Goal: Task Accomplishment & Management: Manage account settings

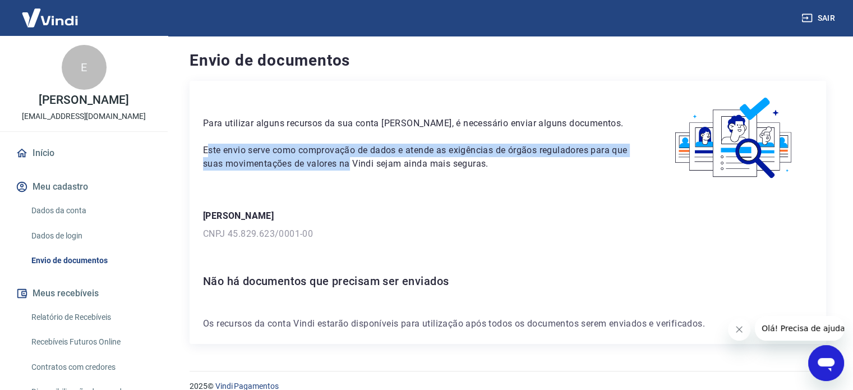
drag, startPoint x: 210, startPoint y: 149, endPoint x: 491, endPoint y: 184, distance: 283.2
click at [374, 162] on p "Este envio serve como comprovação de dados e atende as exigências de órgãos reg…" at bounding box center [416, 157] width 426 height 27
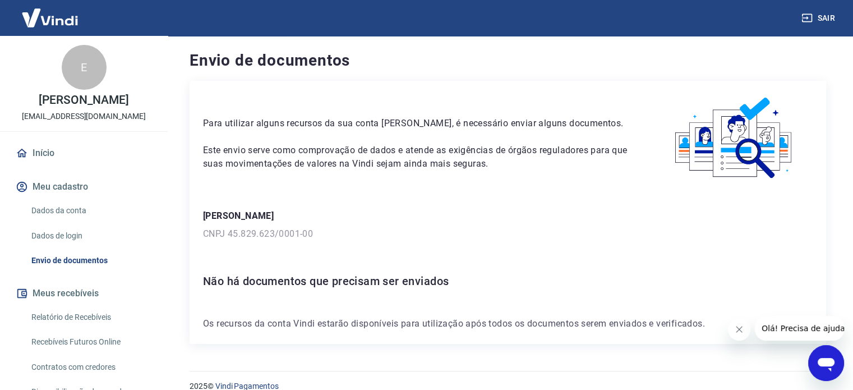
click at [516, 187] on div "Para utilizar alguns recursos da sua conta Vindi, é necessário enviar alguns do…" at bounding box center [508, 212] width 637 height 263
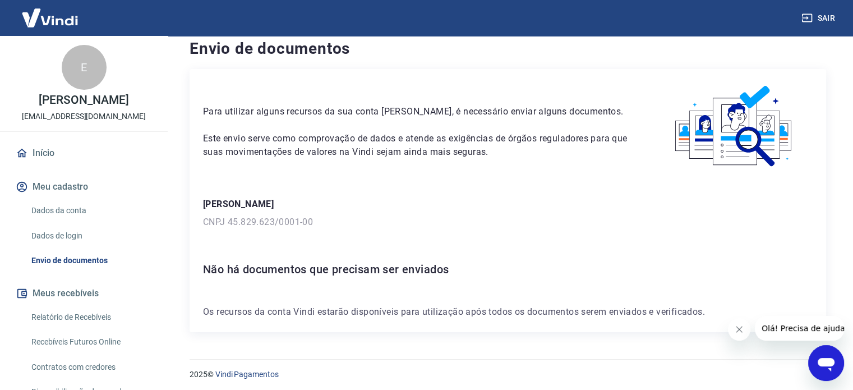
scroll to position [16, 0]
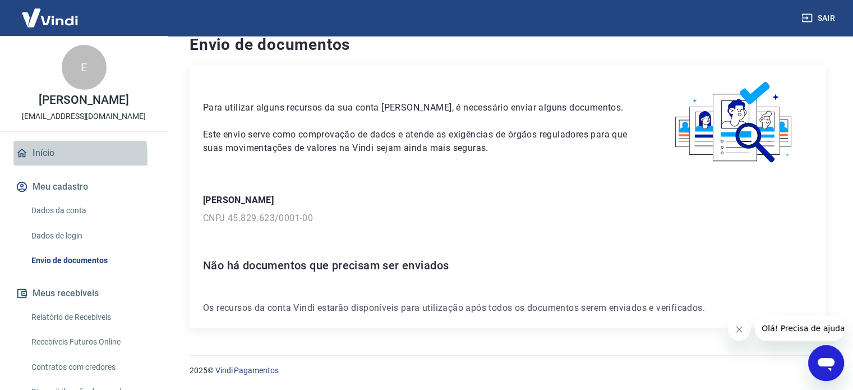
click at [41, 166] on link "Início" at bounding box center [83, 153] width 141 height 25
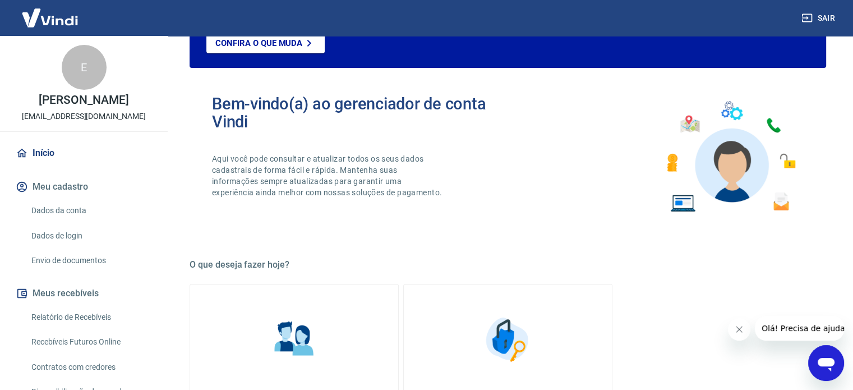
scroll to position [219, 0]
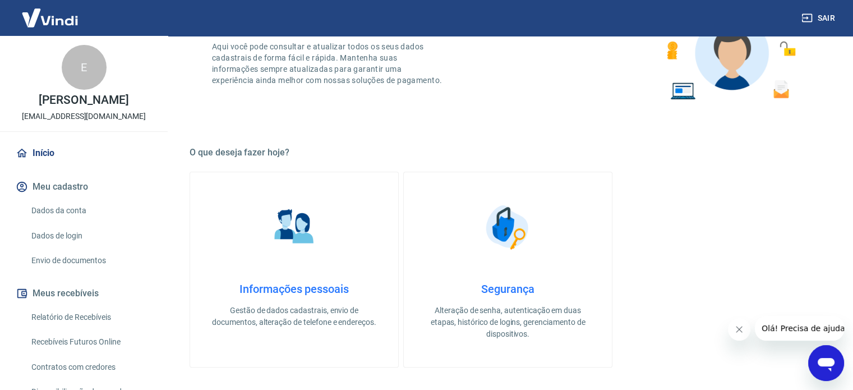
click at [346, 228] on link "Informações pessoais Gestão de dados cadastrais, envio de documentos, alteração…" at bounding box center [294, 270] width 209 height 196
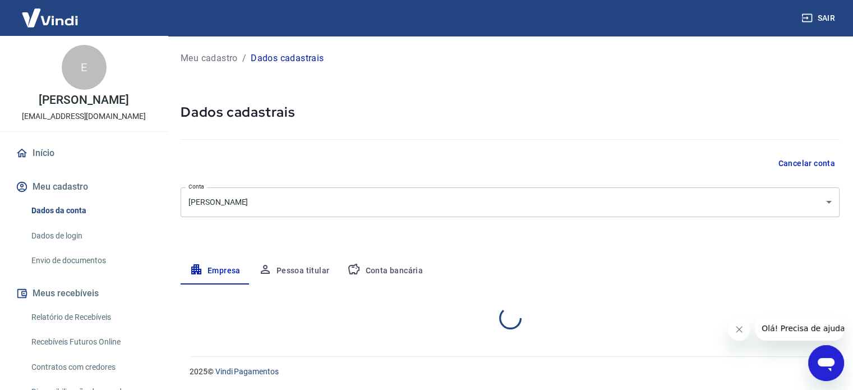
select select "SP"
select select "business"
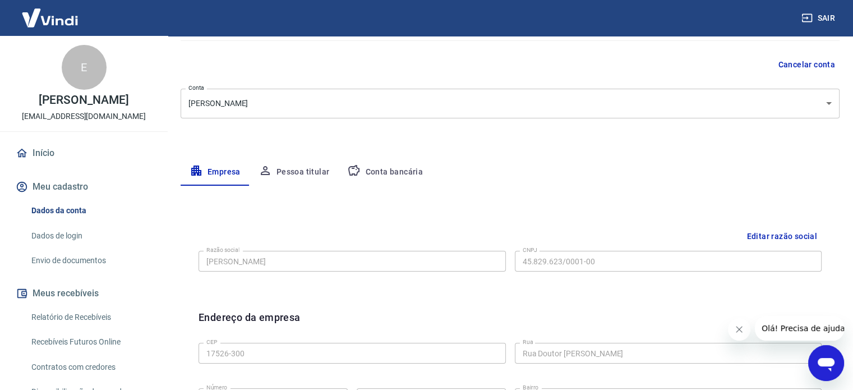
scroll to position [168, 0]
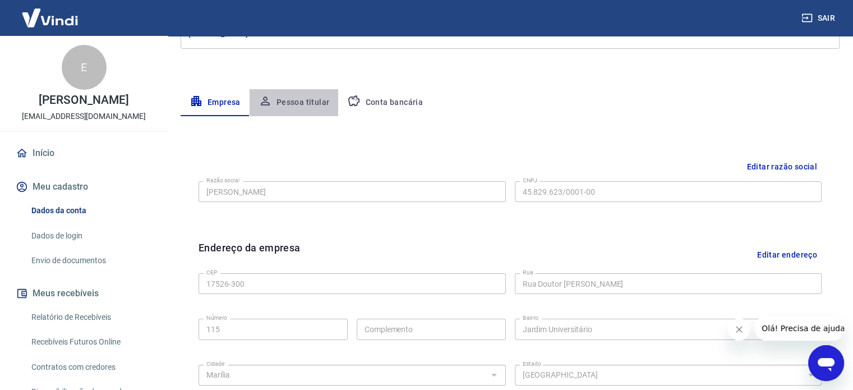
click at [315, 103] on button "Pessoa titular" at bounding box center [294, 102] width 89 height 27
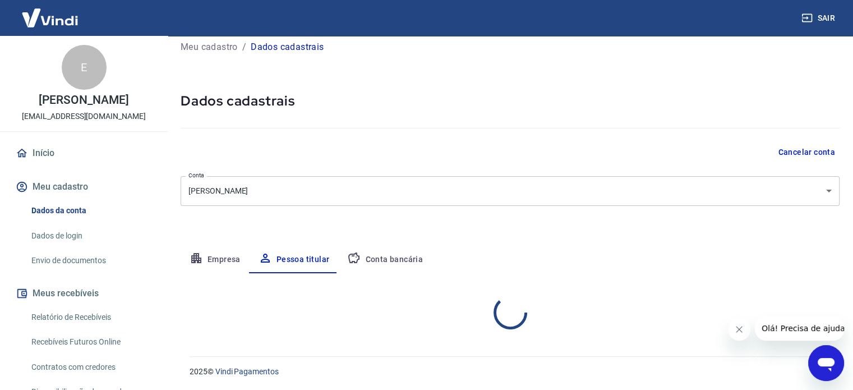
scroll to position [58, 0]
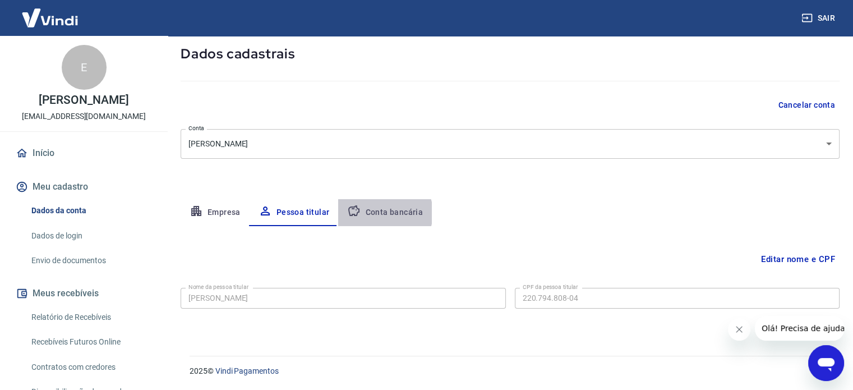
click at [381, 213] on button "Conta bancária" at bounding box center [385, 212] width 94 height 27
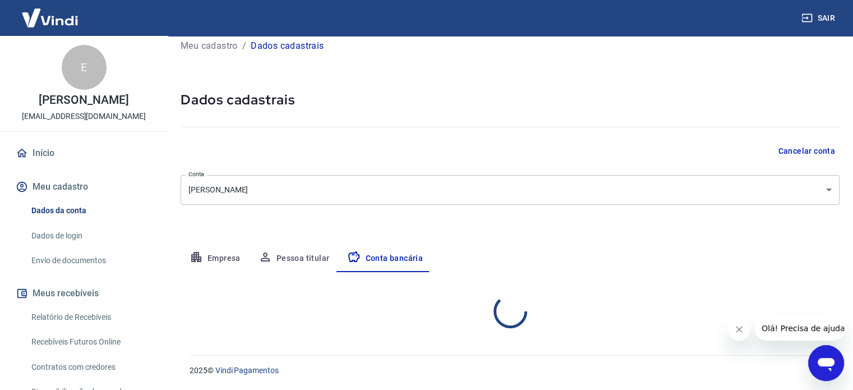
select select "1"
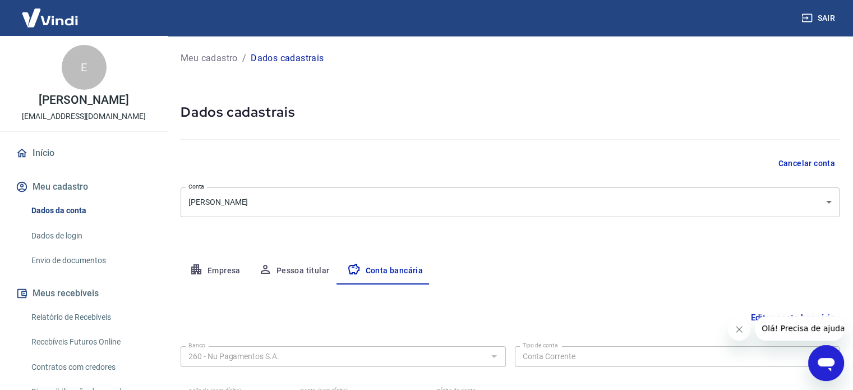
scroll to position [0, 0]
click at [224, 273] on button "Empresa" at bounding box center [215, 271] width 69 height 27
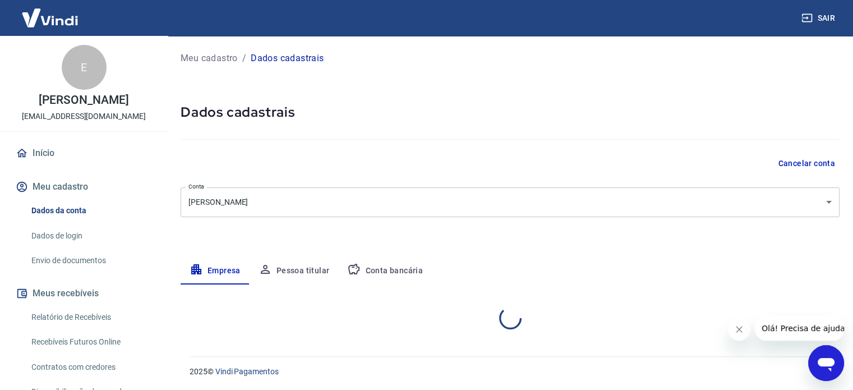
select select "SP"
select select "business"
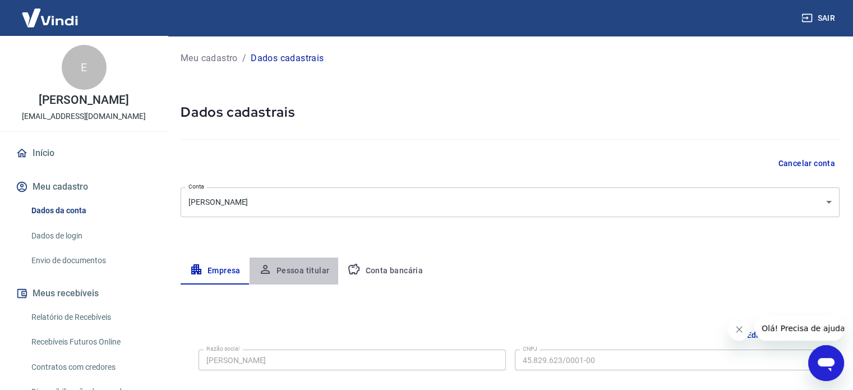
click at [305, 273] on button "Pessoa titular" at bounding box center [294, 271] width 89 height 27
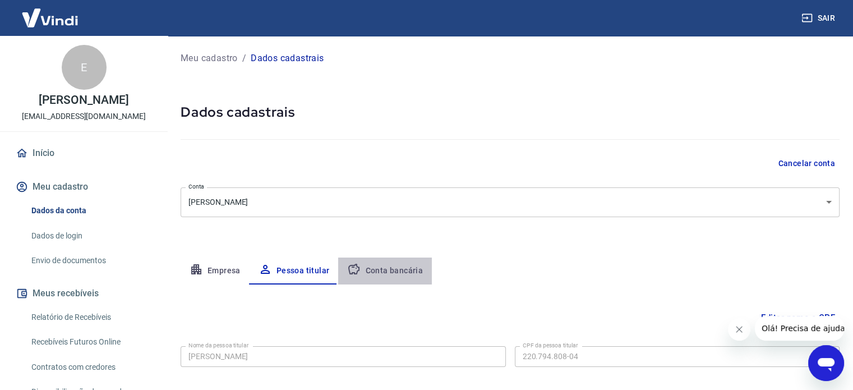
click at [412, 268] on button "Conta bancária" at bounding box center [385, 271] width 94 height 27
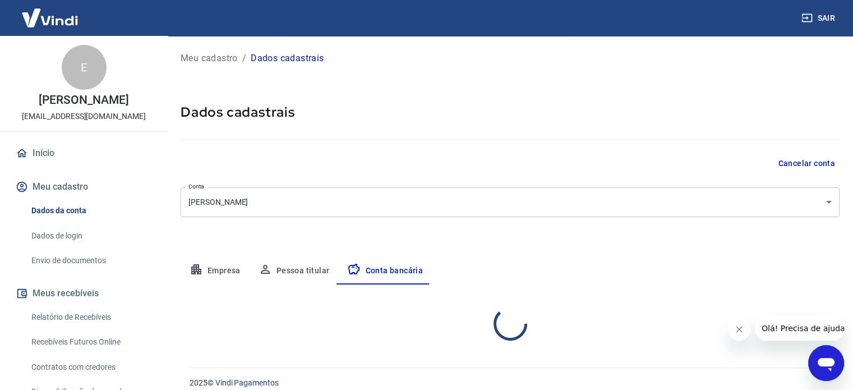
select select "1"
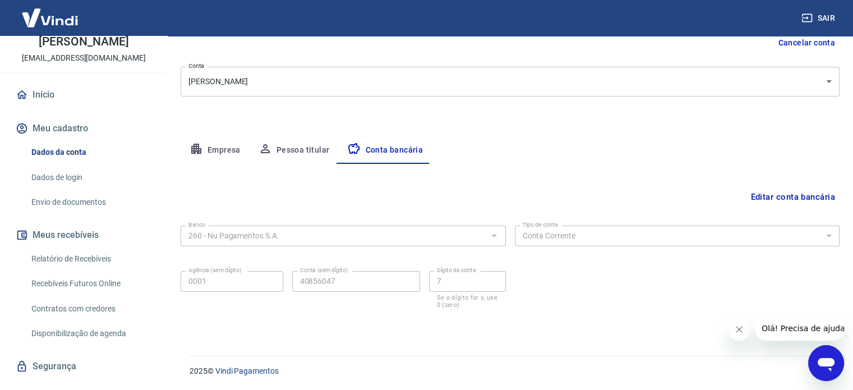
scroll to position [92, 0]
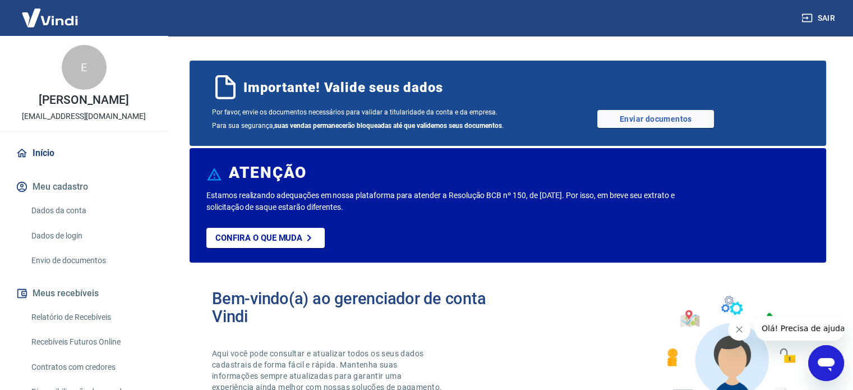
click at [425, 118] on span "Por favor, envie os documentos necessários para validar a titularidade da conta…" at bounding box center [360, 118] width 296 height 27
click at [665, 117] on link "Enviar documentos" at bounding box center [656, 119] width 117 height 18
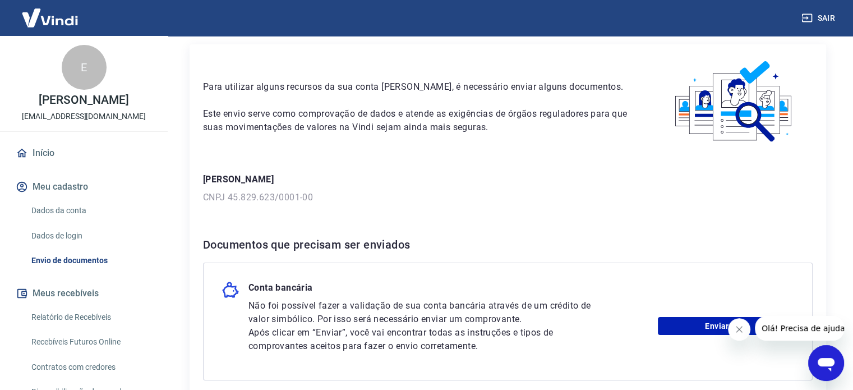
scroll to position [112, 0]
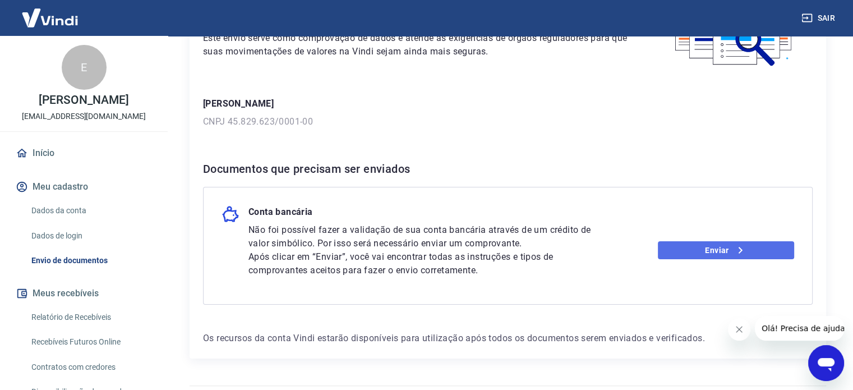
click at [714, 249] on link "Enviar" at bounding box center [726, 250] width 136 height 18
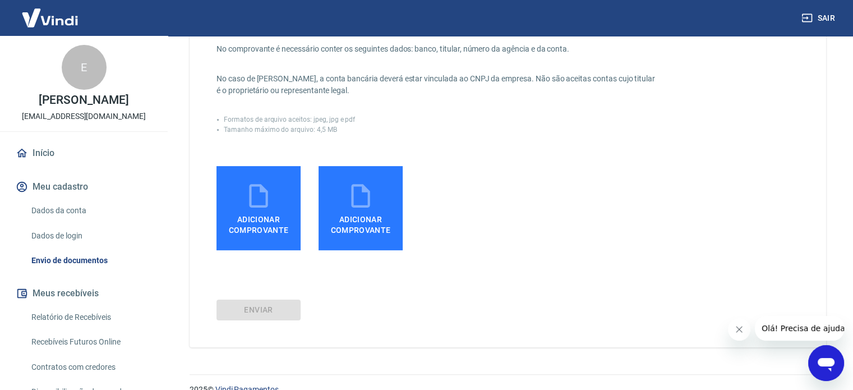
scroll to position [224, 0]
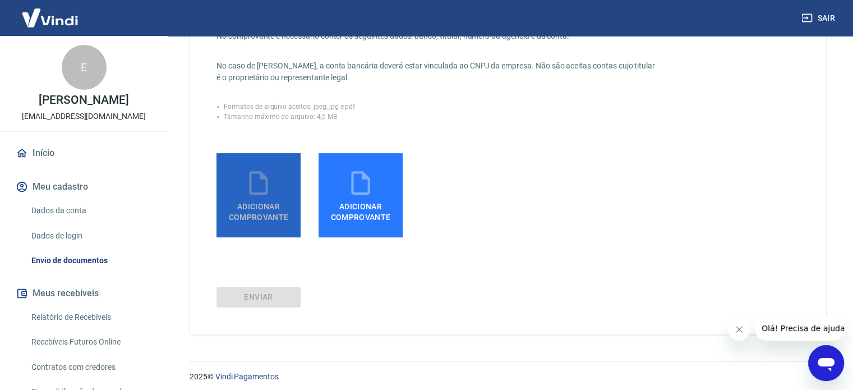
click at [267, 197] on span "Adicionar comprovante" at bounding box center [258, 209] width 75 height 25
click at [0, 0] on input "Adicionar comprovante" at bounding box center [0, 0] width 0 height 0
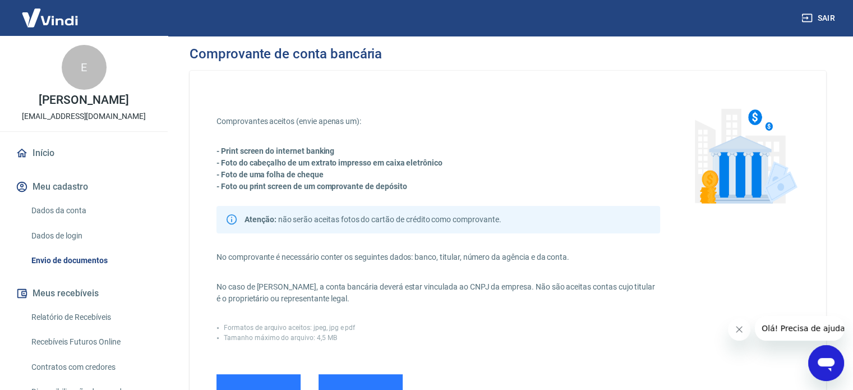
scroll to position [0, 0]
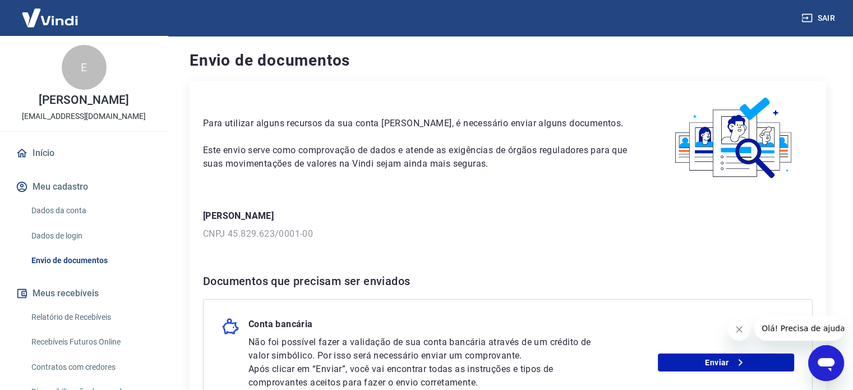
scroll to position [142, 0]
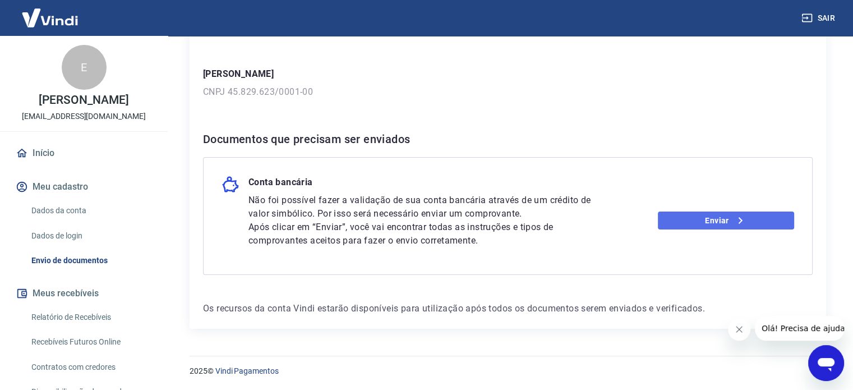
click at [746, 222] on icon at bounding box center [740, 220] width 13 height 13
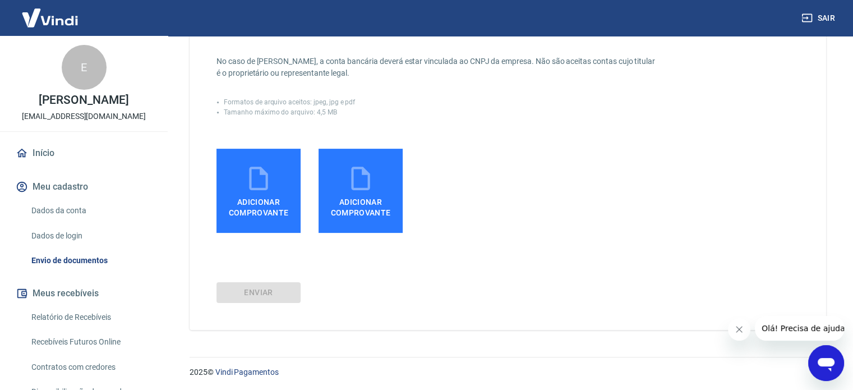
scroll to position [230, 0]
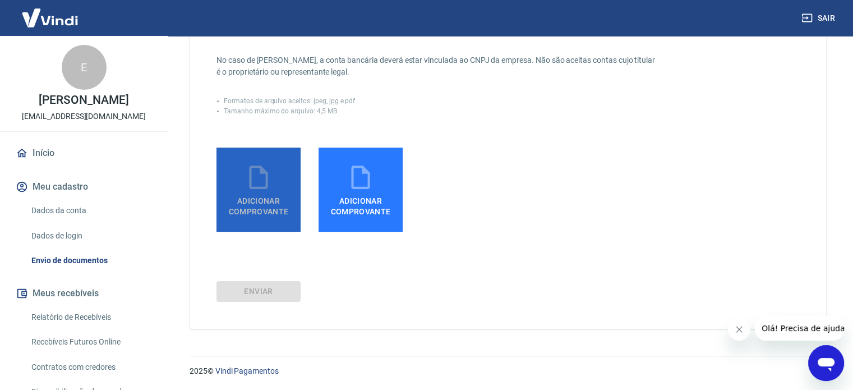
click at [258, 192] on span "Adicionar comprovante" at bounding box center [258, 203] width 75 height 25
click at [0, 0] on input "Adicionar comprovante" at bounding box center [0, 0] width 0 height 0
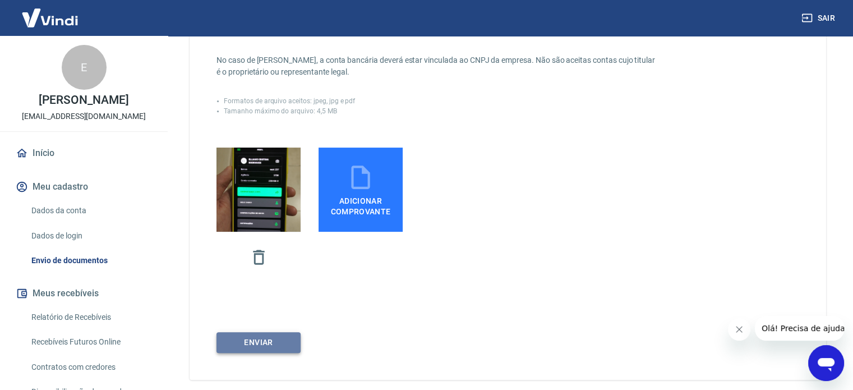
click at [284, 342] on button "ENVIAR" at bounding box center [259, 342] width 84 height 21
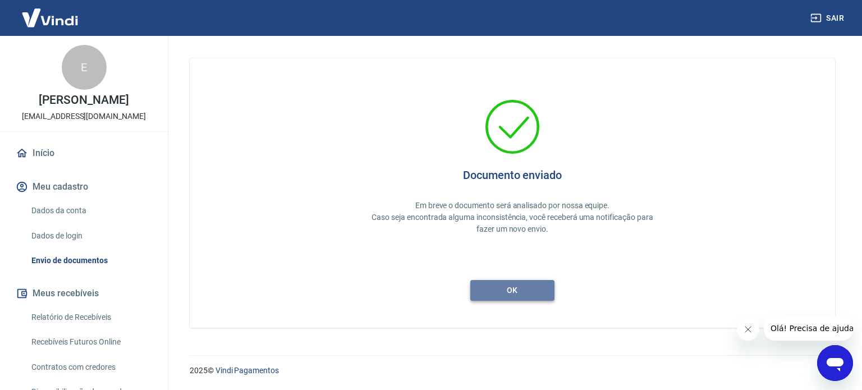
click at [529, 293] on button "ok" at bounding box center [512, 290] width 84 height 21
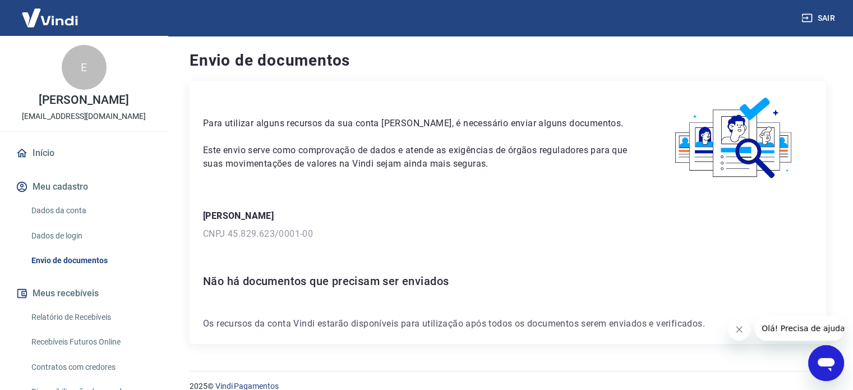
click at [65, 16] on img at bounding box center [49, 18] width 73 height 34
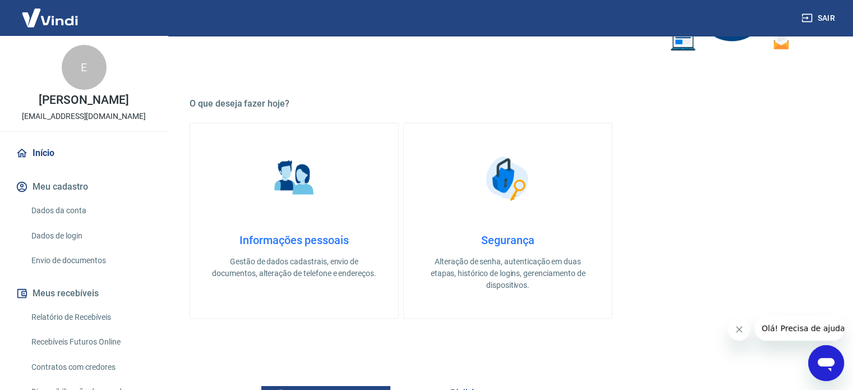
scroll to position [281, 0]
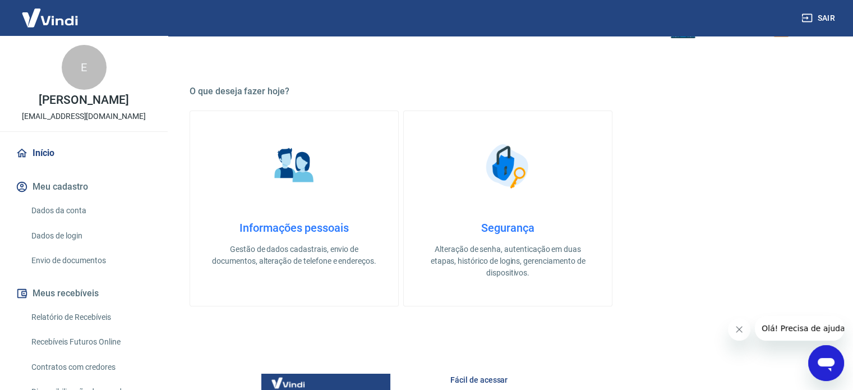
click at [541, 221] on h4 "Segurança" at bounding box center [508, 227] width 172 height 13
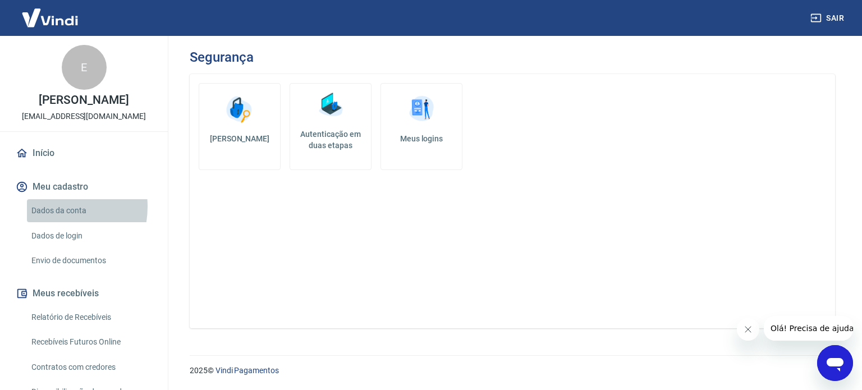
click at [45, 218] on link "Dados da conta" at bounding box center [90, 210] width 127 height 23
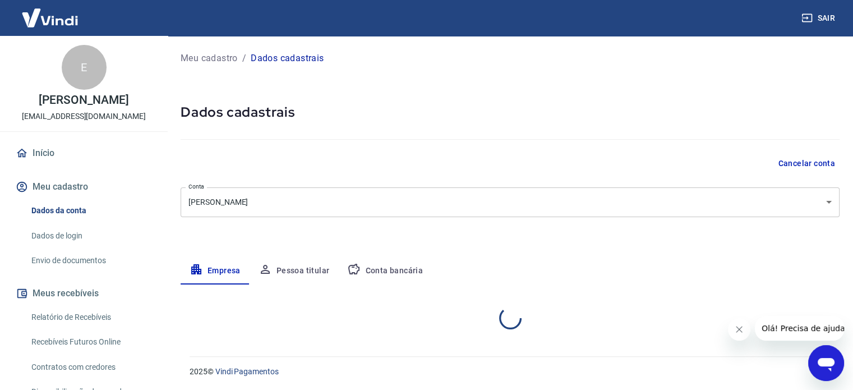
select select "SP"
select select "business"
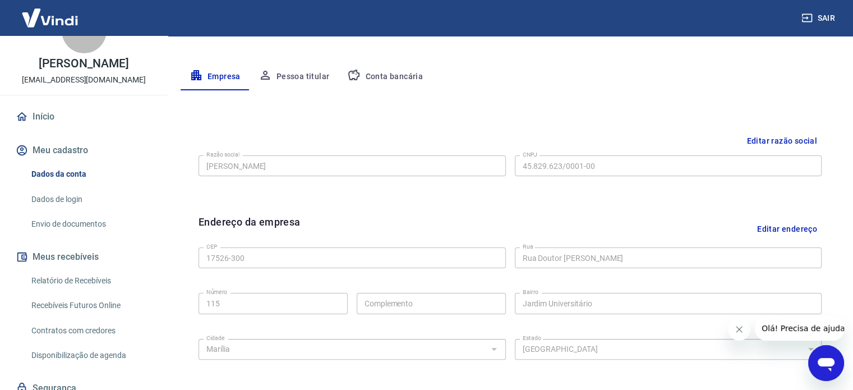
scroll to position [56, 0]
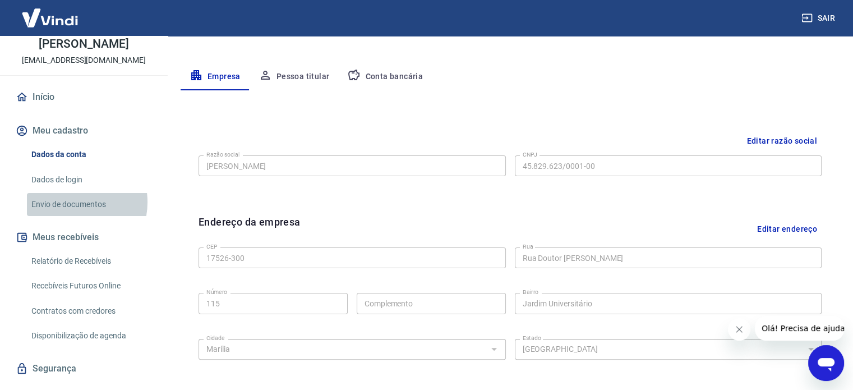
click at [67, 214] on link "Envio de documentos" at bounding box center [90, 204] width 127 height 23
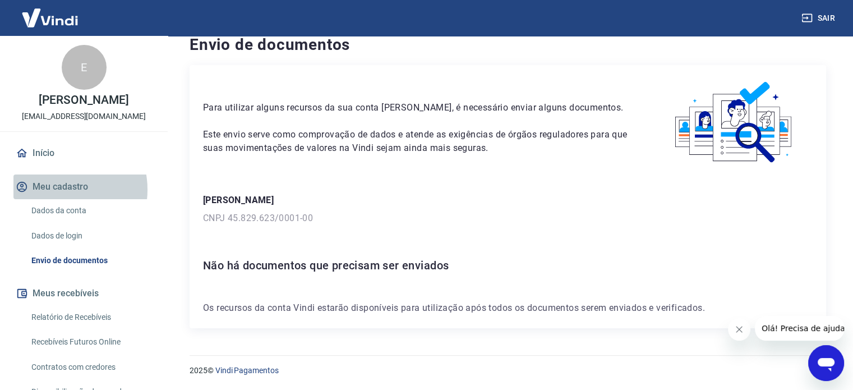
click at [56, 199] on button "Meu cadastro" at bounding box center [83, 186] width 141 height 25
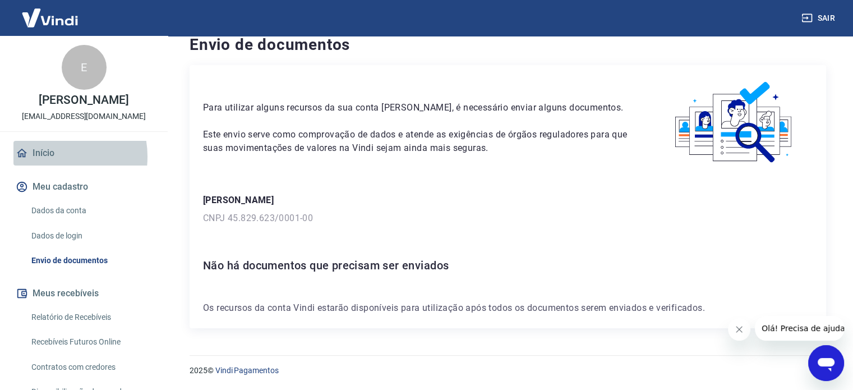
click at [49, 166] on link "Início" at bounding box center [83, 153] width 141 height 25
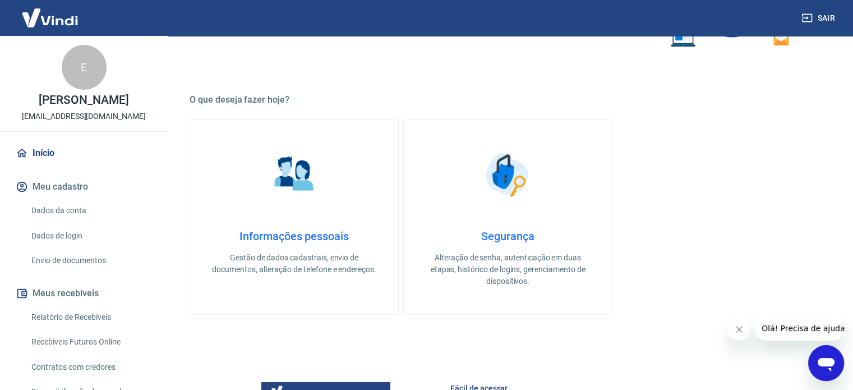
scroll to position [219, 0]
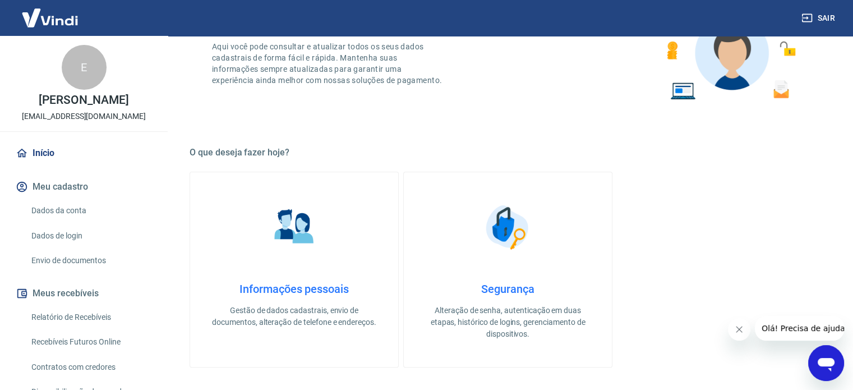
click at [300, 282] on h4 "Informações pessoais" at bounding box center [294, 288] width 172 height 13
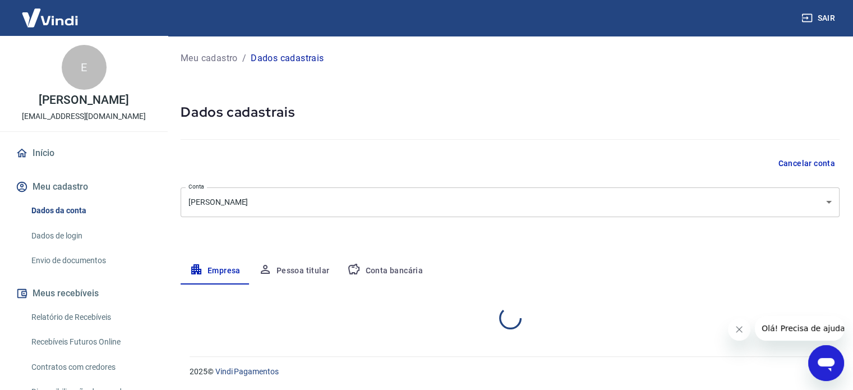
select select "SP"
select select "business"
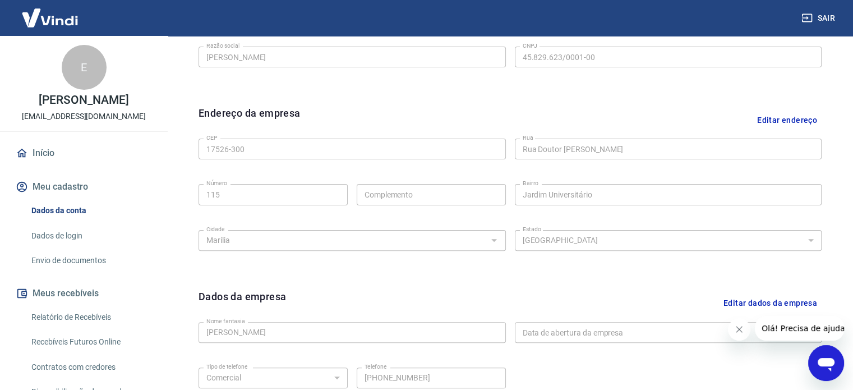
scroll to position [419, 0]
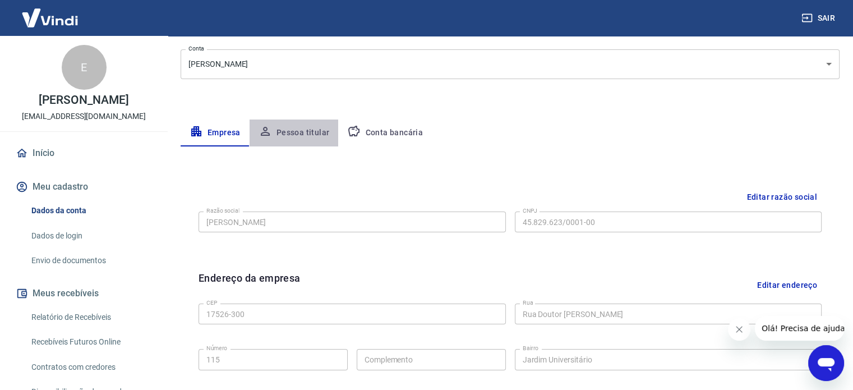
click at [305, 137] on button "Pessoa titular" at bounding box center [294, 133] width 89 height 27
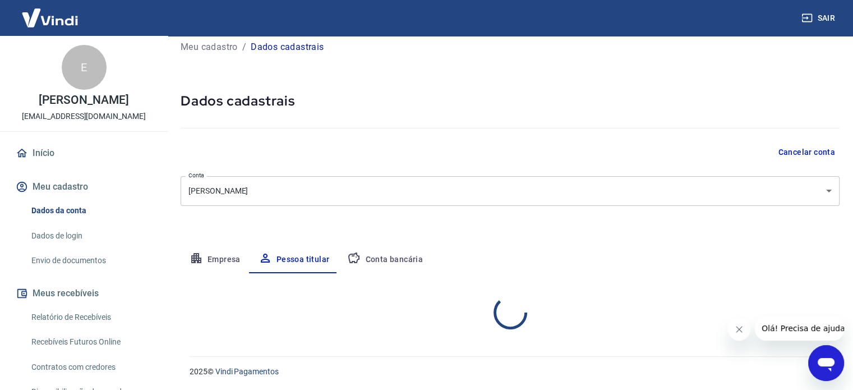
scroll to position [58, 0]
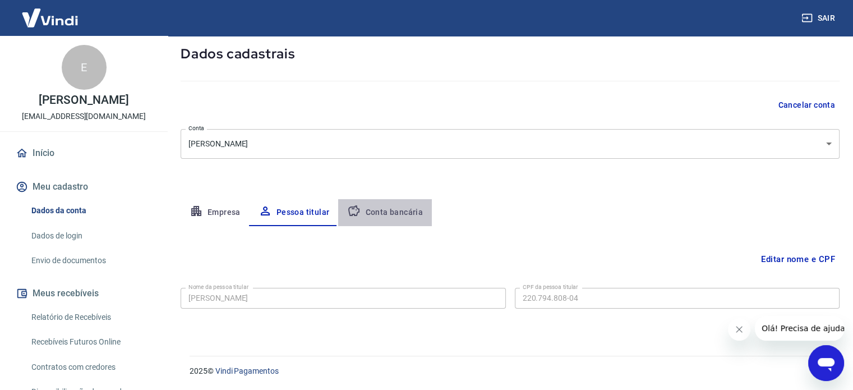
click at [400, 209] on button "Conta bancária" at bounding box center [385, 212] width 94 height 27
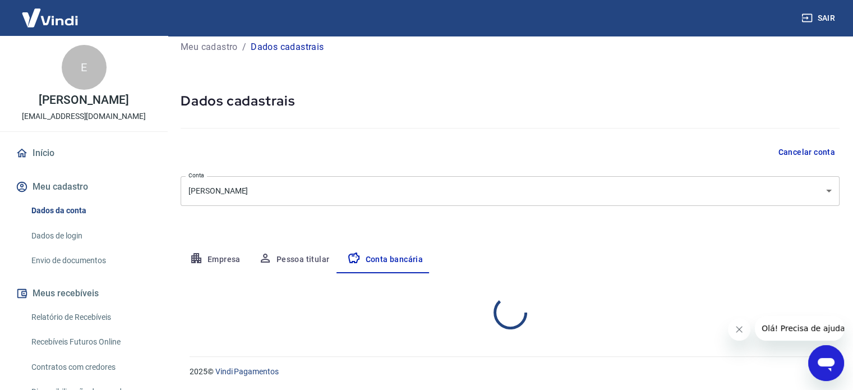
select select "1"
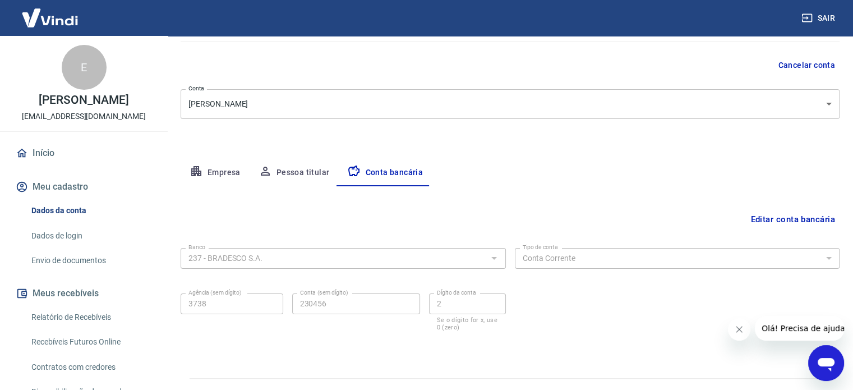
scroll to position [121, 0]
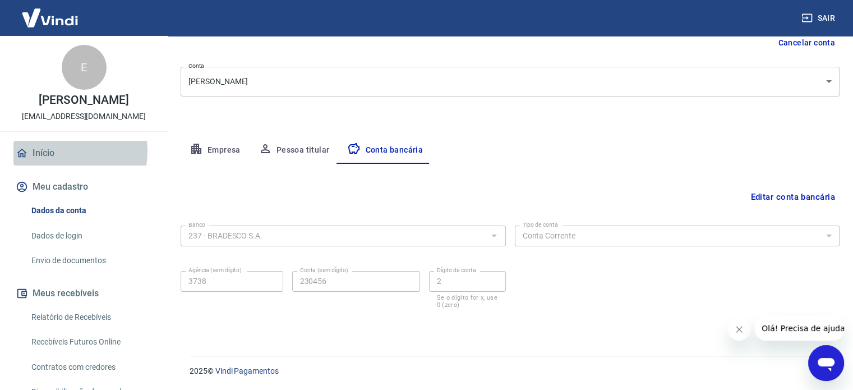
click at [61, 163] on link "Início" at bounding box center [83, 153] width 141 height 25
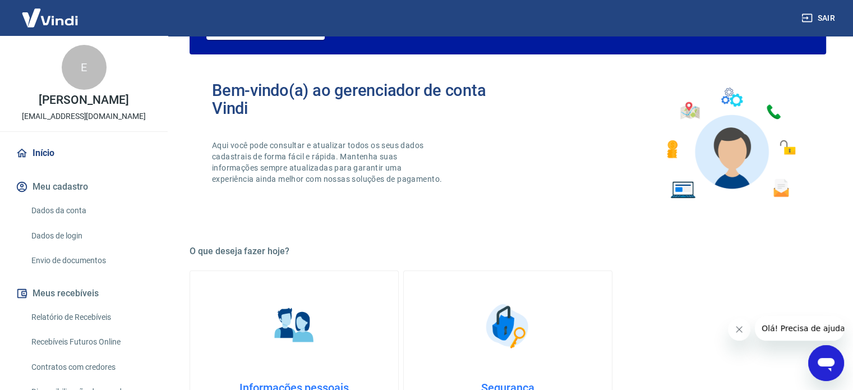
scroll to position [612, 0]
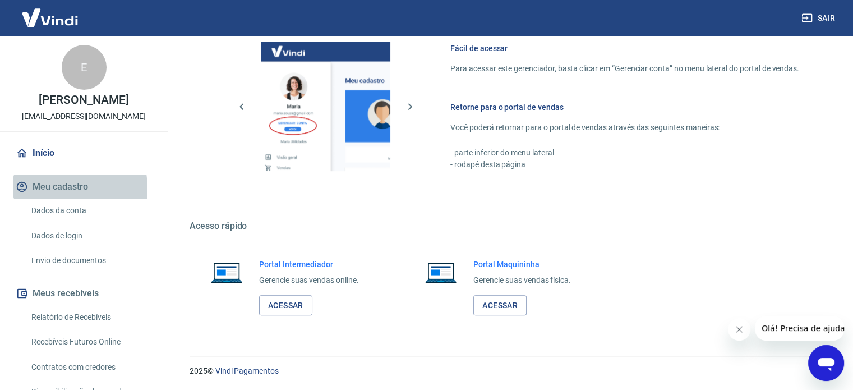
click at [53, 199] on button "Meu cadastro" at bounding box center [83, 186] width 141 height 25
click at [87, 195] on button "Meu cadastro" at bounding box center [83, 186] width 141 height 25
click at [76, 242] on link "Dados de login" at bounding box center [90, 235] width 127 height 23
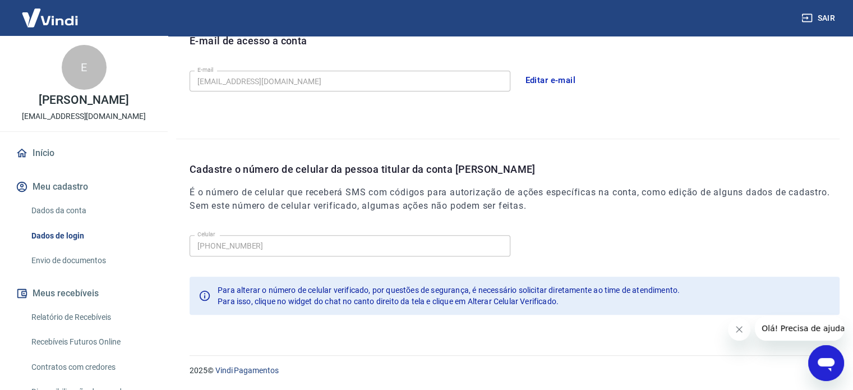
scroll to position [328, 0]
click at [791, 332] on span "Olá! Precisa de ajuda?" at bounding box center [806, 328] width 88 height 9
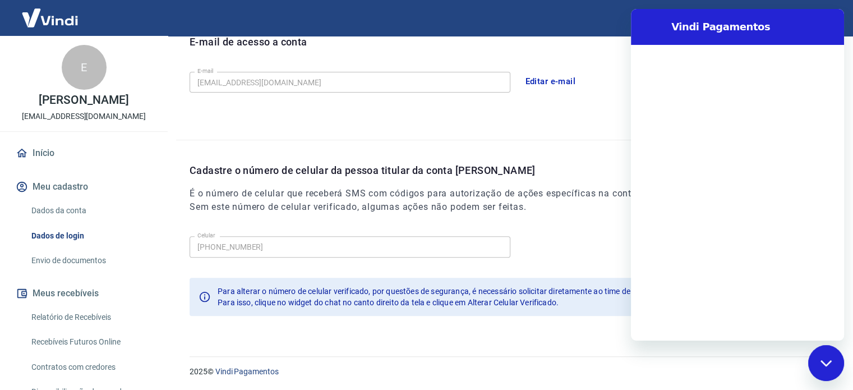
scroll to position [0, 0]
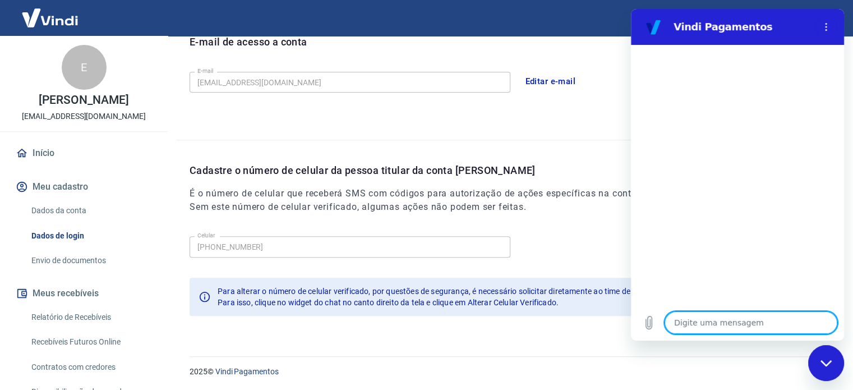
click at [779, 328] on textarea at bounding box center [751, 322] width 173 height 22
type textarea "b"
type textarea "x"
type textarea "bo"
type textarea "x"
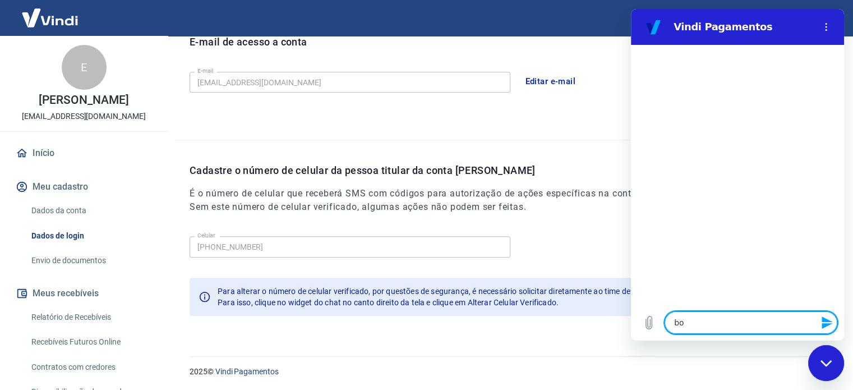
type textarea "boa"
type textarea "x"
type textarea "boa"
type textarea "x"
type textarea "boa n"
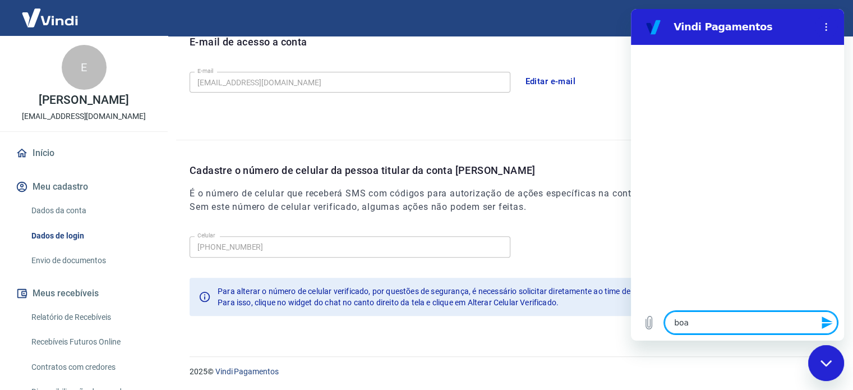
type textarea "x"
type textarea "boa no"
type textarea "x"
type textarea "boa noi"
type textarea "x"
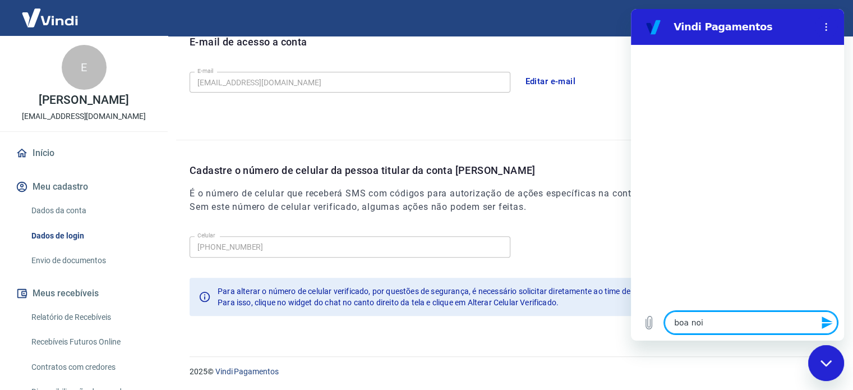
type textarea "boa noit"
type textarea "x"
type textarea "boa noite"
type textarea "x"
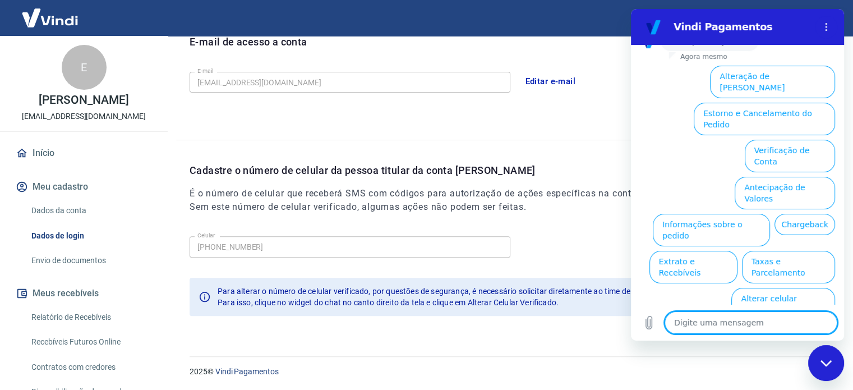
scroll to position [96, 0]
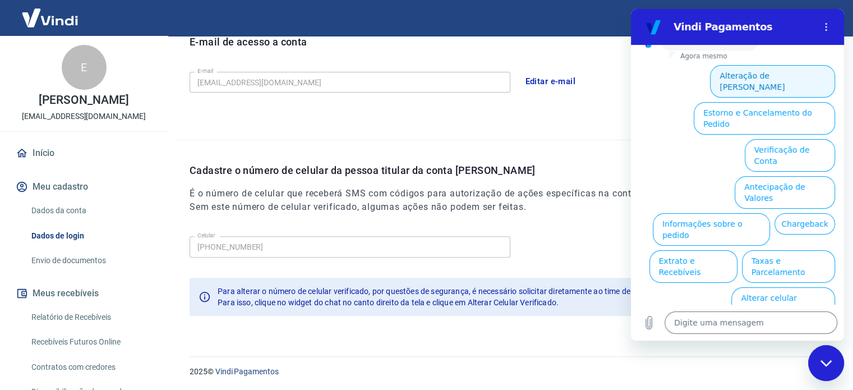
click at [793, 89] on button "Alteração de Dados Cadastrais" at bounding box center [772, 81] width 125 height 33
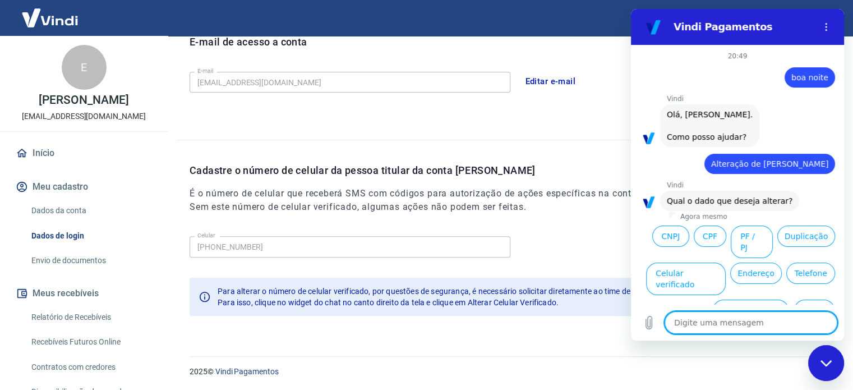
scroll to position [33, 0]
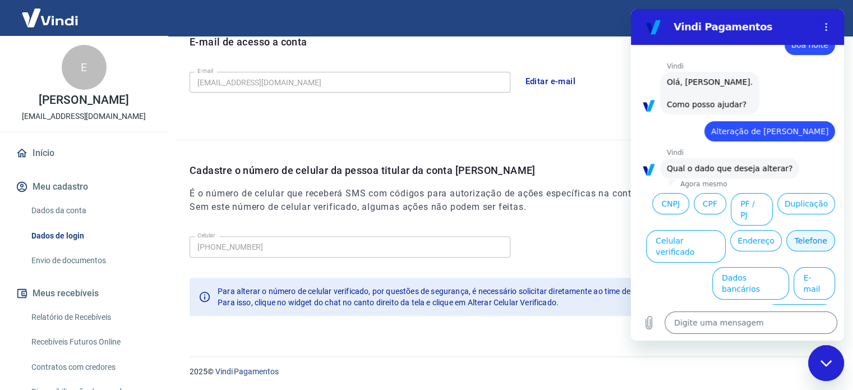
click at [787, 251] on button "Telefone" at bounding box center [811, 240] width 49 height 21
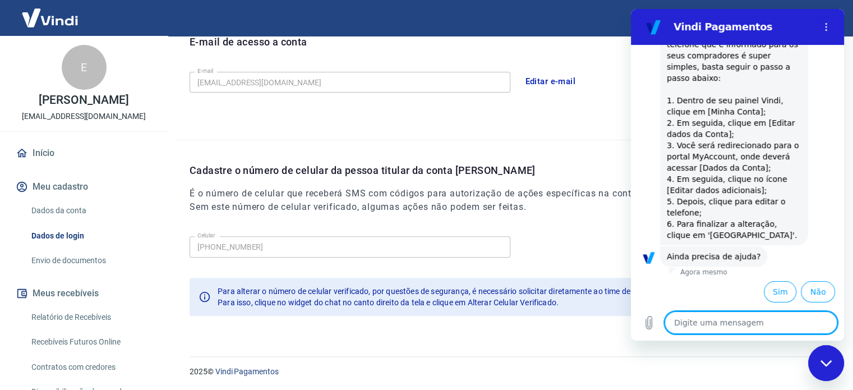
scroll to position [328, 0]
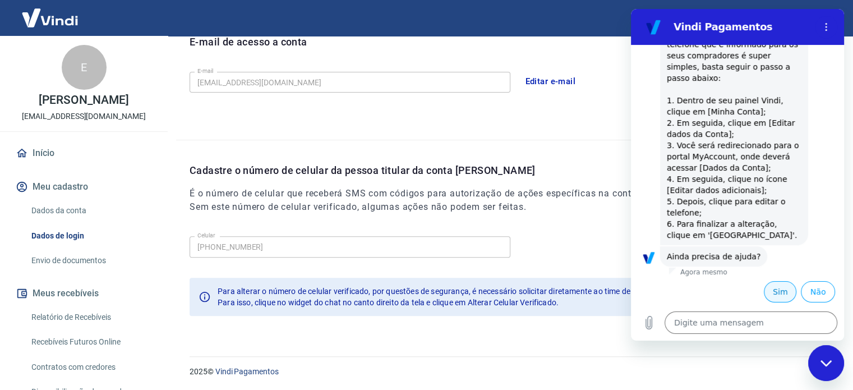
click at [769, 292] on button "Sim" at bounding box center [780, 291] width 33 height 21
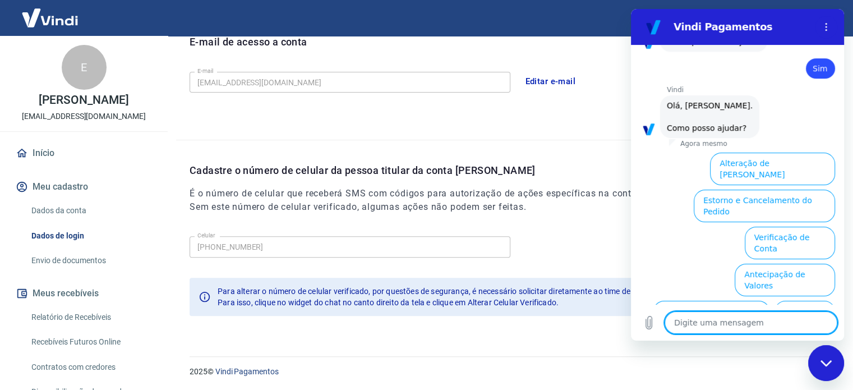
scroll to position [534, 0]
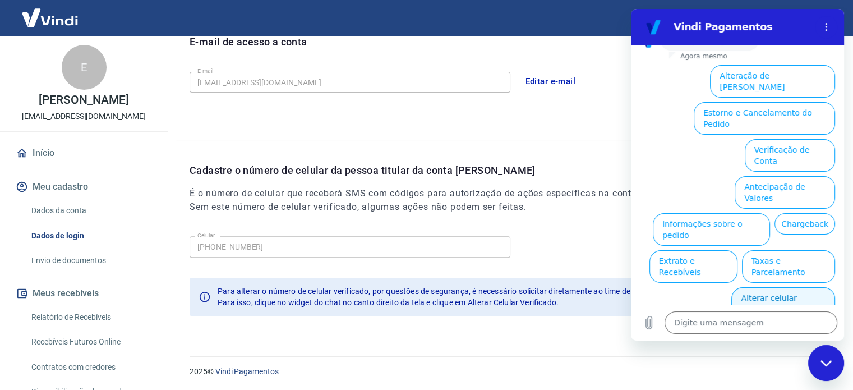
click at [791, 287] on button "Alterar celular verificado" at bounding box center [784, 303] width 104 height 33
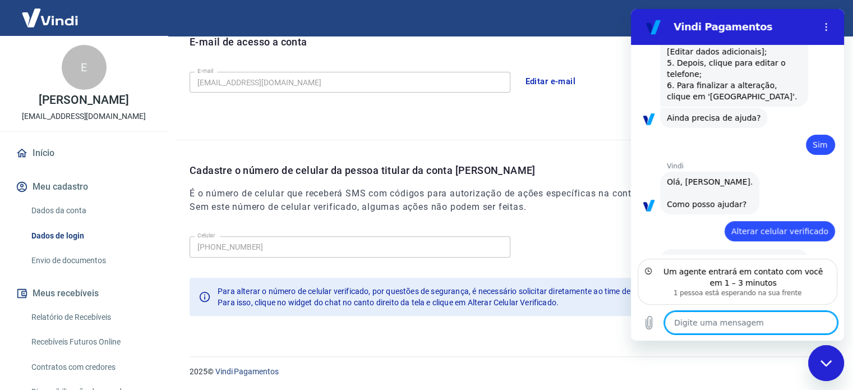
scroll to position [420, 0]
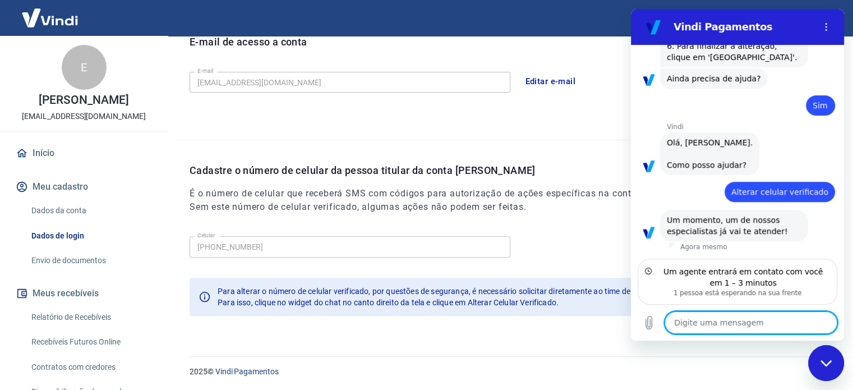
click at [764, 324] on textarea at bounding box center [751, 322] width 173 height 22
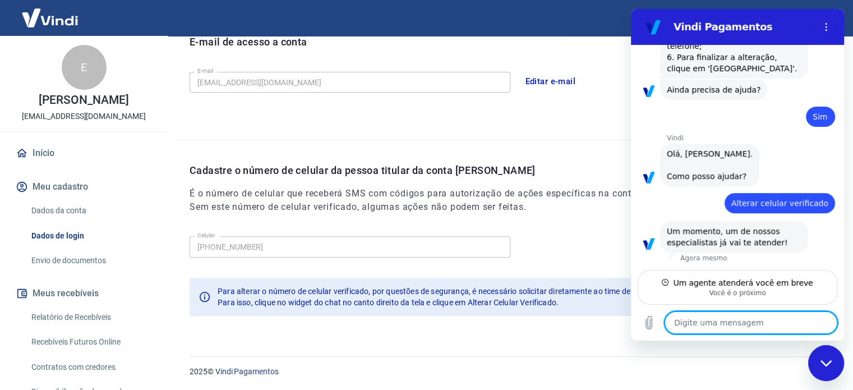
scroll to position [409, 0]
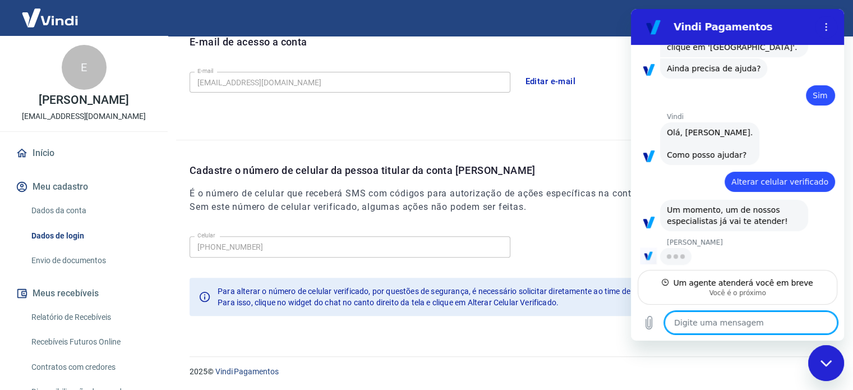
type textarea "x"
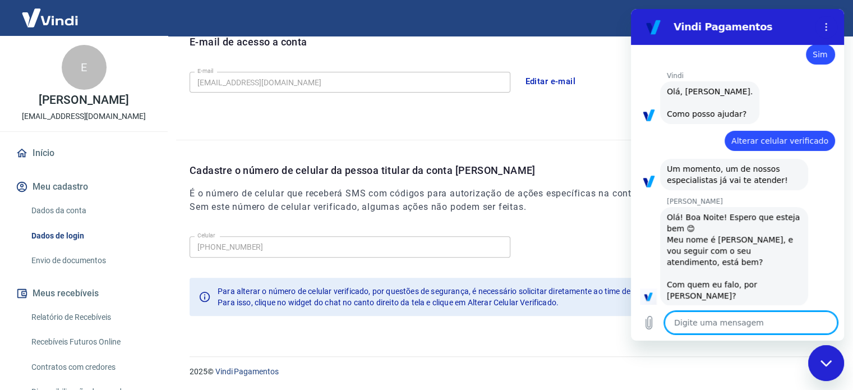
scroll to position [463, 0]
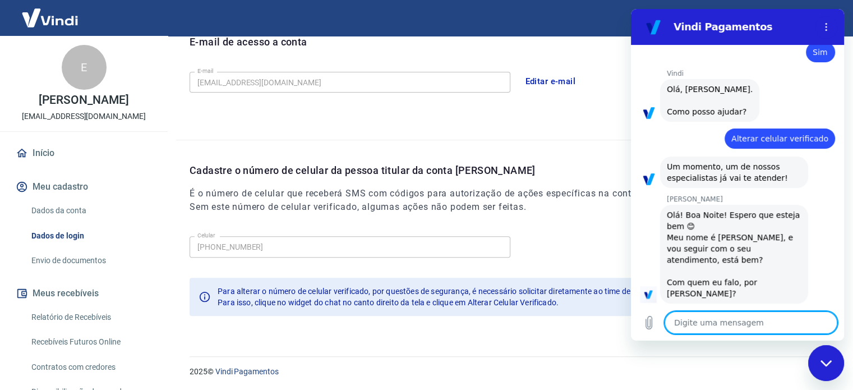
click at [714, 314] on textarea at bounding box center [751, 322] width 173 height 22
type textarea "e"
type textarea "x"
type textarea "el"
type textarea "x"
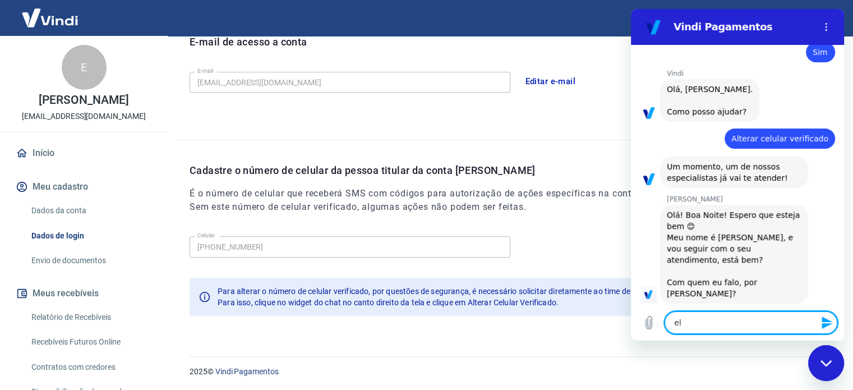
type textarea "ell"
type textarea "x"
type textarea "elli"
type textarea "x"
type textarea "ellia"
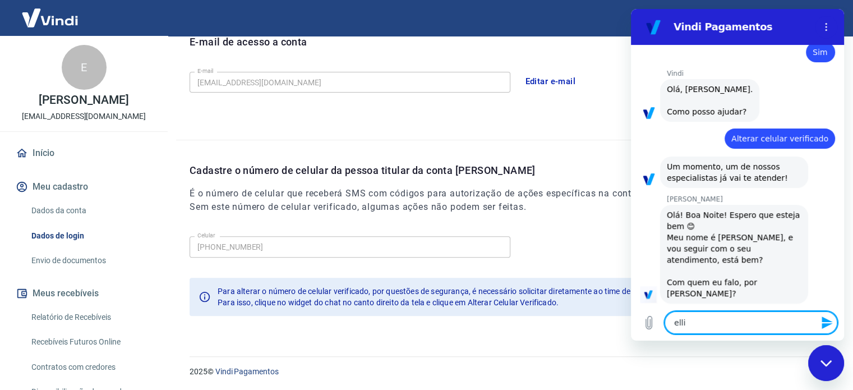
type textarea "x"
type textarea "ellian"
type textarea "x"
type textarea "elliane"
type textarea "x"
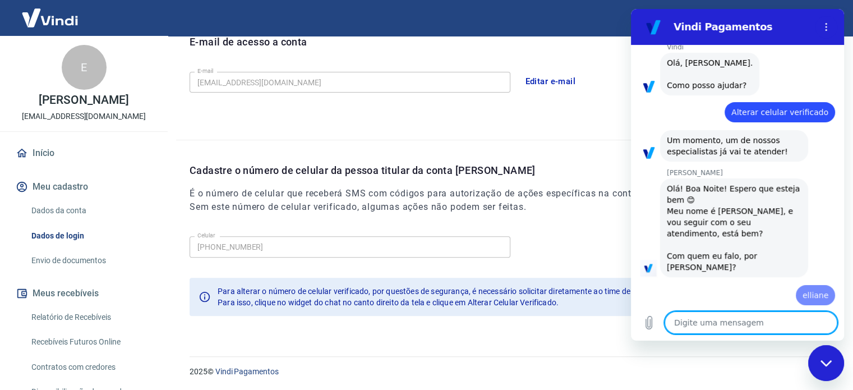
type textarea "x"
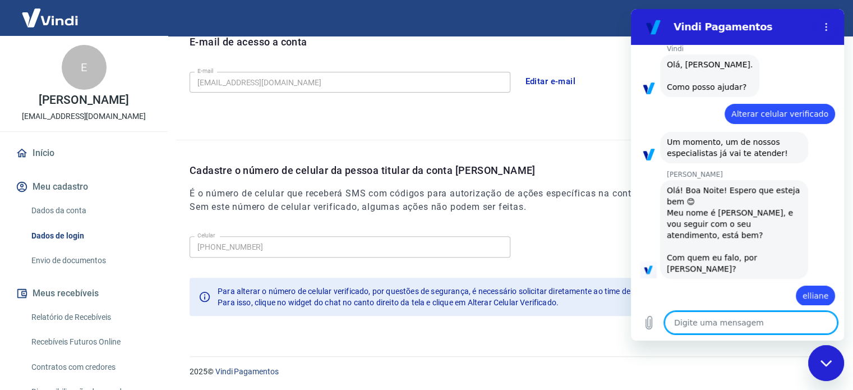
scroll to position [490, 0]
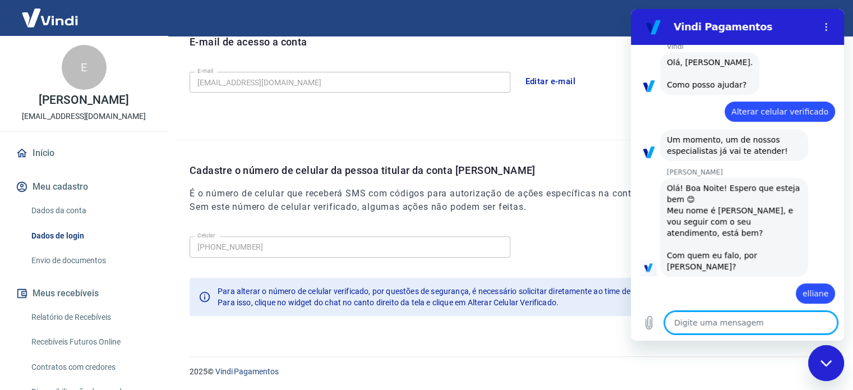
click at [739, 323] on textarea at bounding box center [751, 322] width 173 height 22
type textarea "p"
type textarea "x"
type textarea "pr"
type textarea "x"
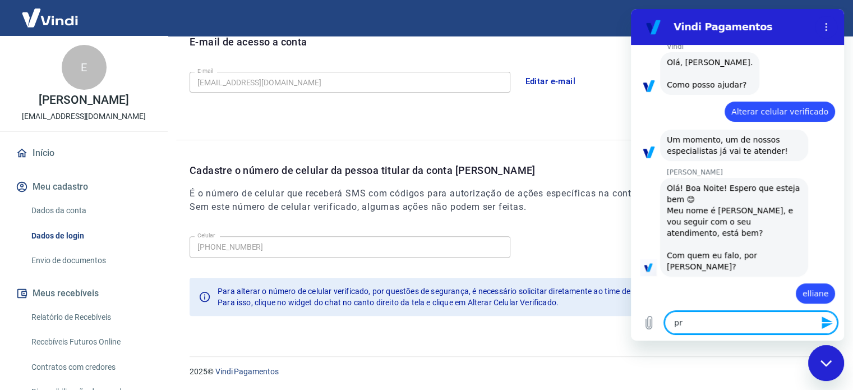
type textarea "pre"
type textarea "x"
type textarea "prec"
type textarea "x"
type textarea "preci"
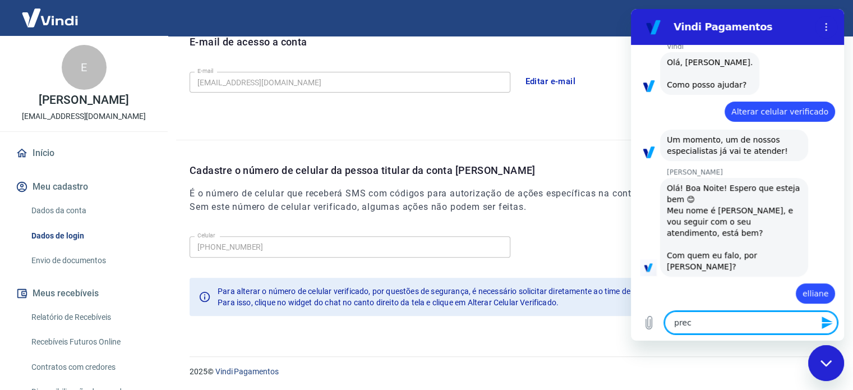
type textarea "x"
type textarea "precis"
type textarea "x"
type textarea "preciso"
type textarea "x"
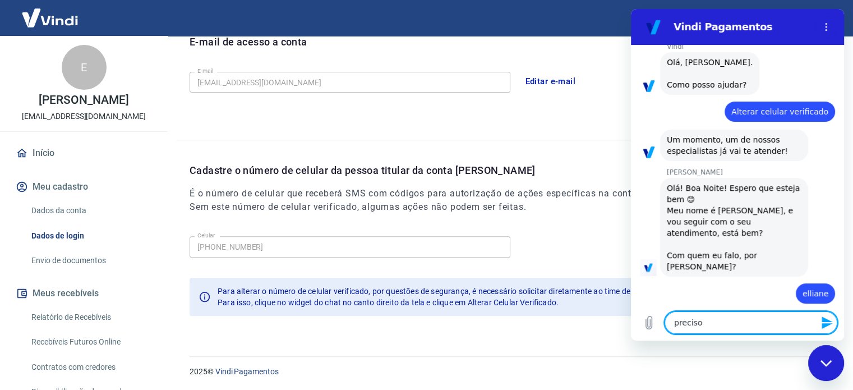
type textarea "preciso"
type textarea "x"
type textarea "preciso a"
type textarea "x"
type textarea "preciso al"
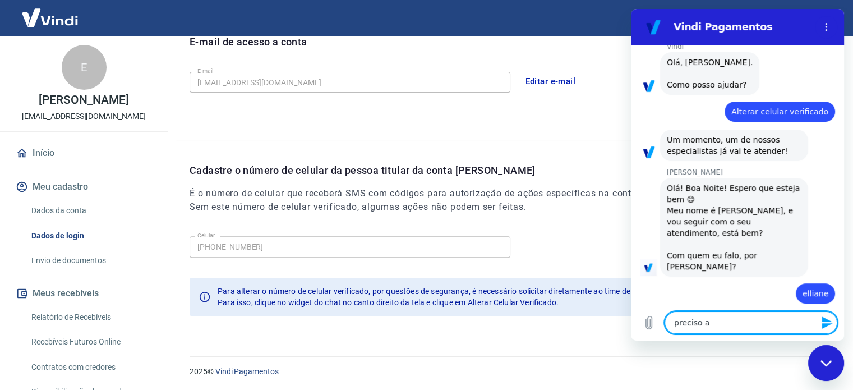
type textarea "x"
type textarea "preciso alt"
type textarea "x"
type textarea "preciso alte"
type textarea "x"
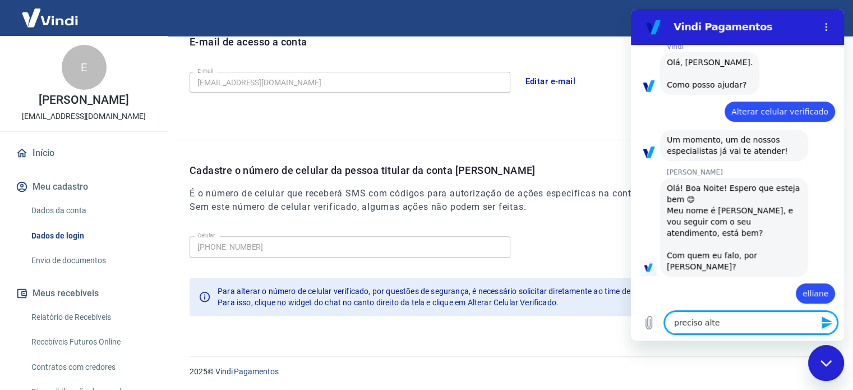
type textarea "preciso alter"
type textarea "x"
type textarea "preciso altera"
type textarea "x"
type textarea "preciso alterar"
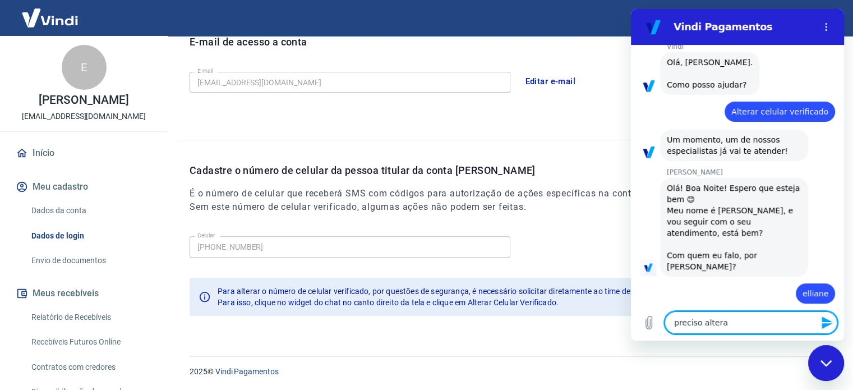
type textarea "x"
type textarea "preciso alterar"
type textarea "x"
type textarea "preciso alterar o"
type textarea "x"
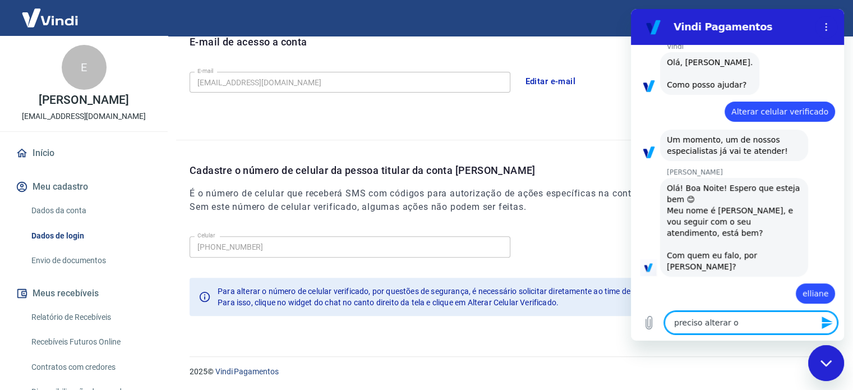
type textarea "preciso alterar o"
type textarea "x"
type textarea "preciso alterar o n"
type textarea "x"
type textarea "preciso alterar o nu"
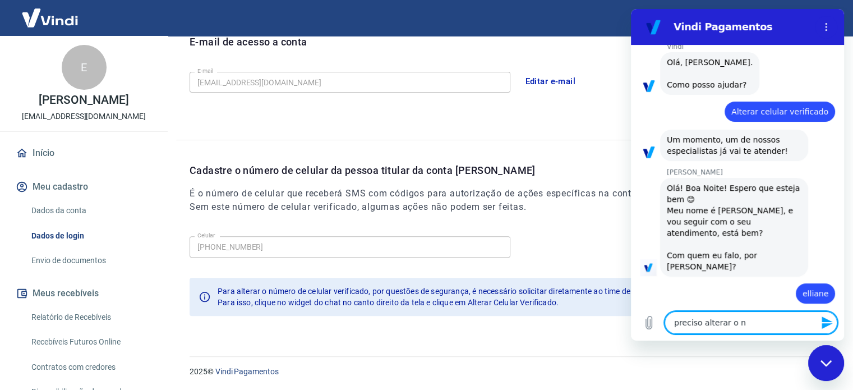
type textarea "x"
type textarea "preciso alterar o num"
type textarea "x"
type textarea "preciso alterar o nume"
type textarea "x"
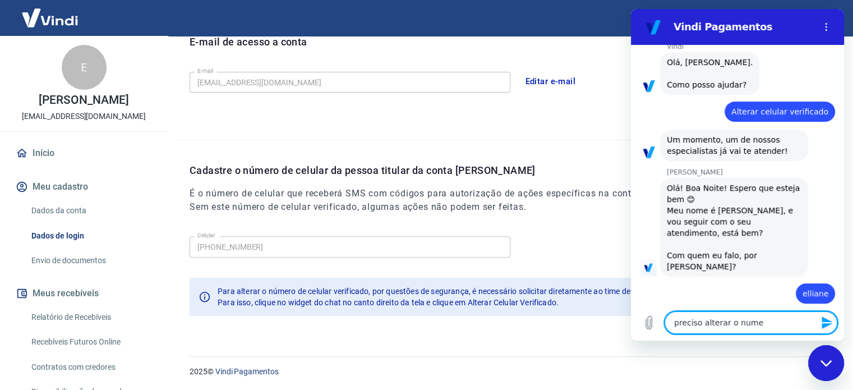
type textarea "preciso alterar o numer"
type textarea "x"
type textarea "preciso alterar o numero"
type textarea "x"
type textarea "preciso alterar o numero"
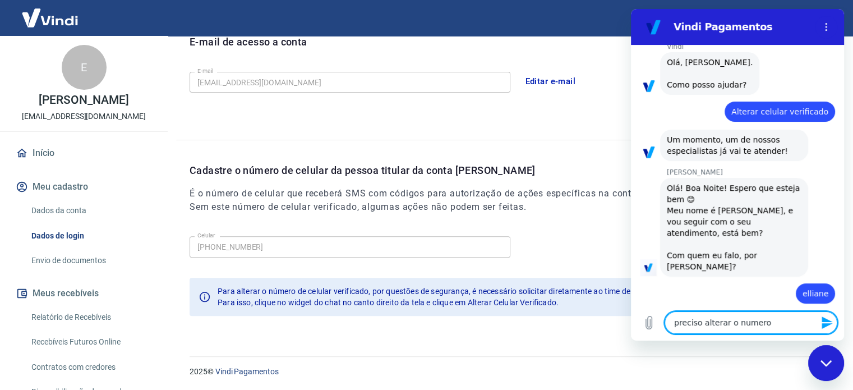
type textarea "x"
type textarea "preciso alterar o numero d"
type textarea "x"
type textarea "preciso alterar o numero de"
type textarea "x"
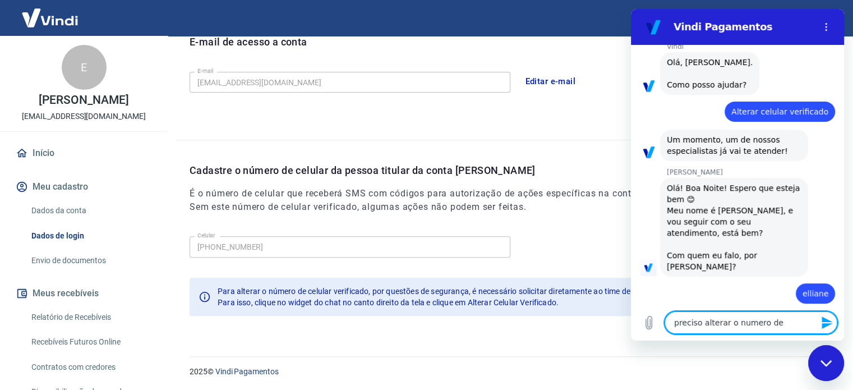
type textarea "preciso alterar o numero de"
type textarea "x"
type textarea "preciso alterar o numero de t"
type textarea "x"
type textarea "preciso alterar o numero de te"
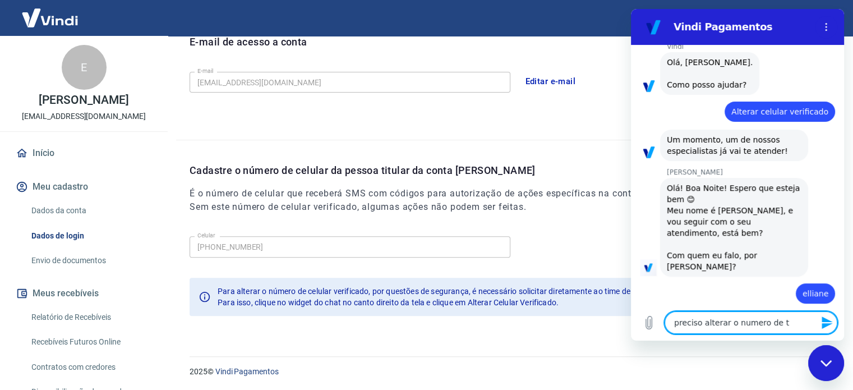
type textarea "x"
type textarea "preciso alterar o numero de tel"
type textarea "x"
type textarea "preciso alterar o numero de tele"
type textarea "x"
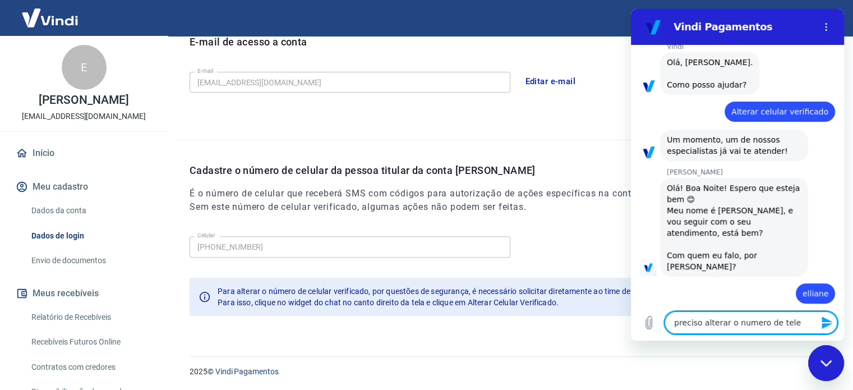
type textarea "preciso alterar o numero de telef"
type textarea "x"
type textarea "preciso alterar o numero de telefo"
type textarea "x"
type textarea "preciso alterar o numero de telefon"
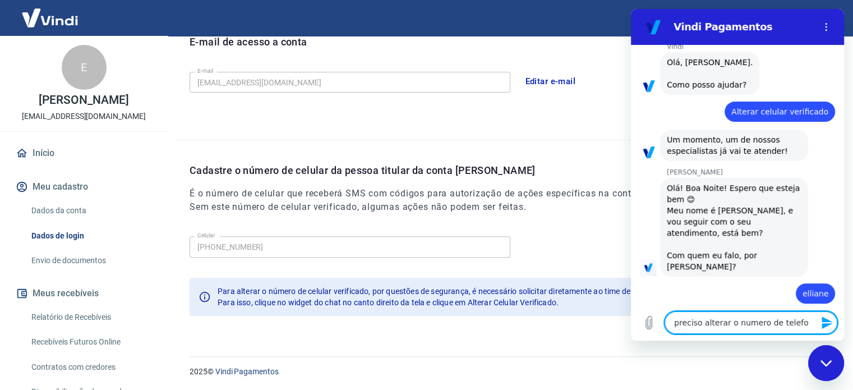
type textarea "x"
type textarea "preciso alterar o numero de telefone"
type textarea "x"
type textarea "preciso alterar o numero de telefone"
type textarea "x"
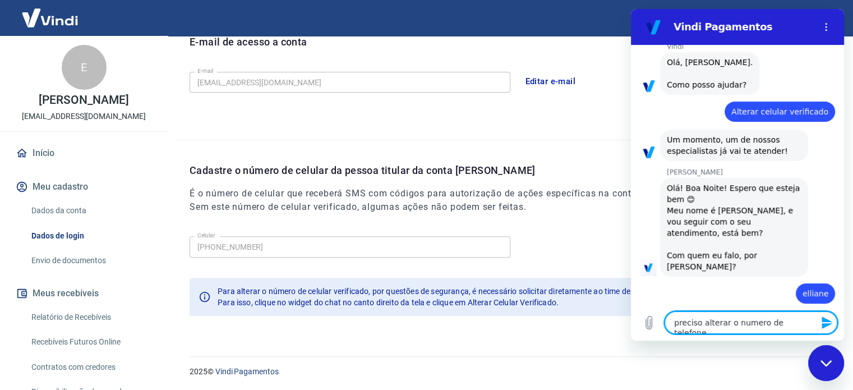
type textarea "preciso alterar o numero de telefone"
type textarea "x"
type textarea "preciso alterar o numero de telefone q"
type textarea "x"
type textarea "preciso alterar o numero de telefone qu"
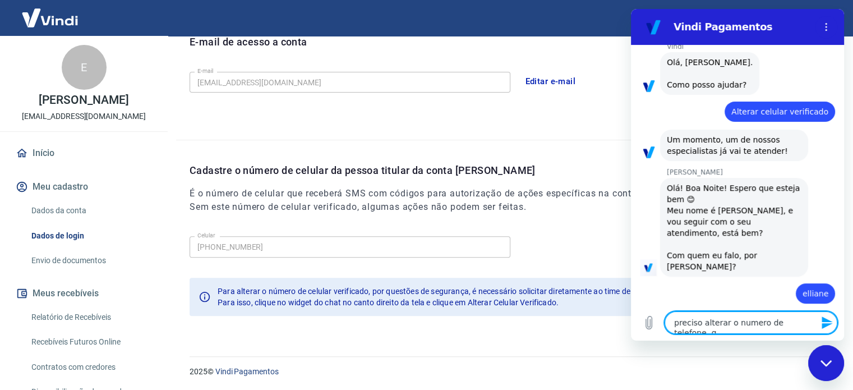
type textarea "x"
type textarea "preciso alterar o numero de telefone que"
type textarea "x"
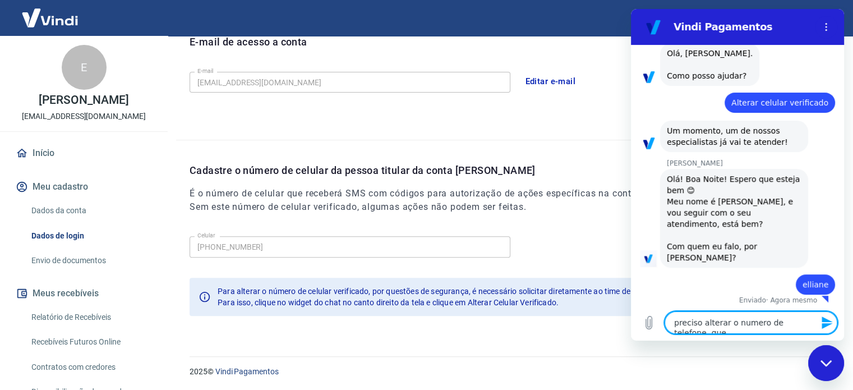
type textarea "preciso alterar o numero de telefone que"
type textarea "x"
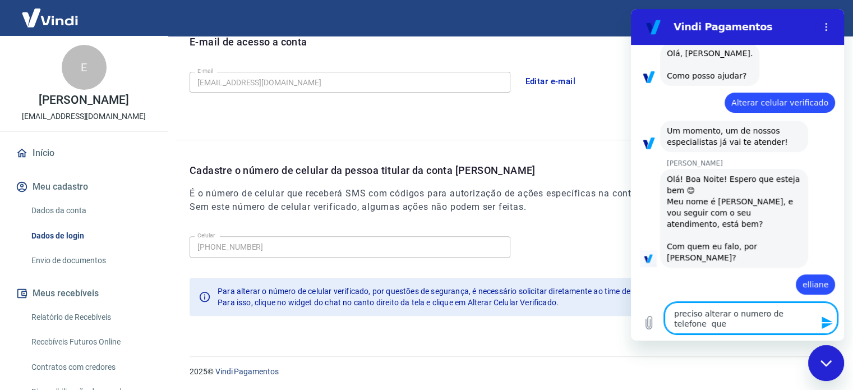
type textarea "preciso alterar o numero de telefone que e"
type textarea "x"
type textarea "preciso alterar o numero de telefone que es"
type textarea "x"
type textarea "preciso alterar o numero de telefone que est"
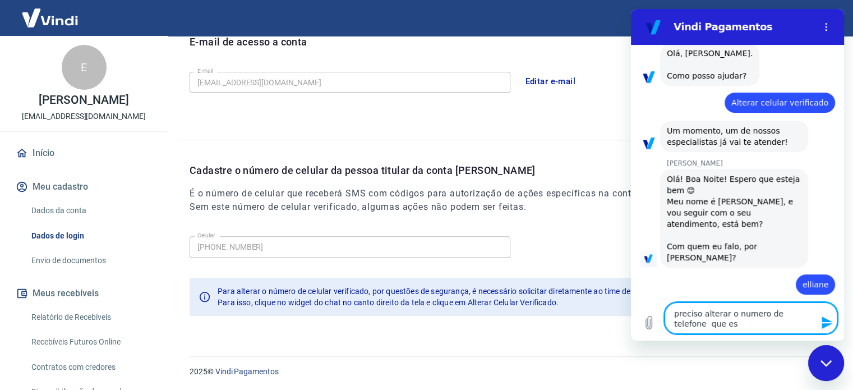
type textarea "x"
type textarea "preciso alterar o numero de telefone que esta"
type textarea "x"
type textarea "preciso alterar o numero de telefone que esta"
type textarea "x"
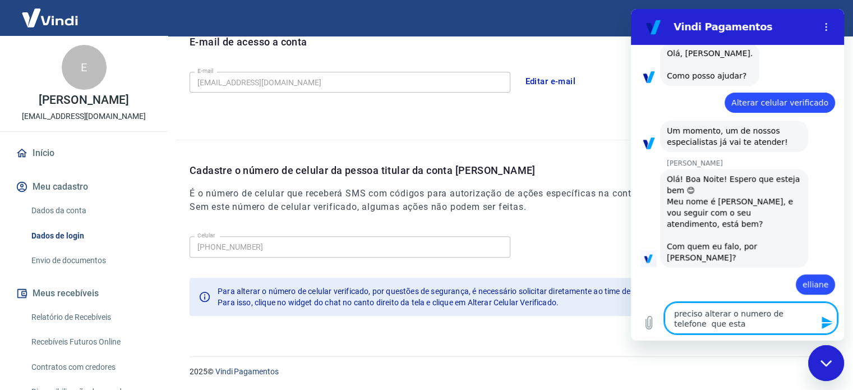
type textarea "preciso alterar o numero de telefone que esta n"
type textarea "x"
type textarea "preciso alterar o numero de telefone que esta no"
type textarea "x"
type textarea "preciso alterar o numero de telefone que esta no"
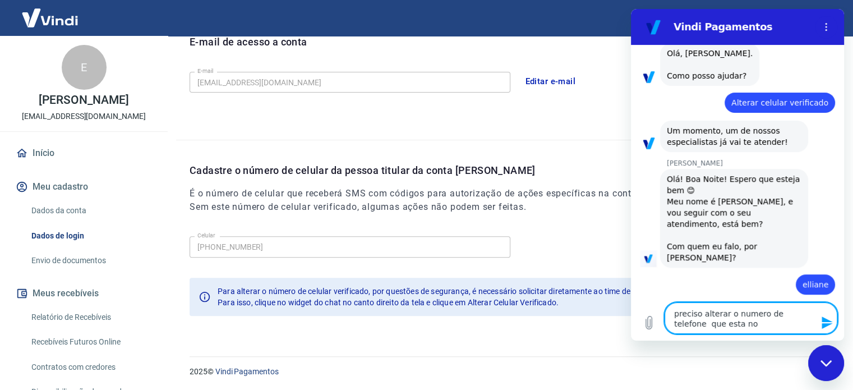
type textarea "x"
type textarea "preciso alterar o numero de telefone que esta no c"
type textarea "x"
type textarea "preciso alterar o numero de telefone que esta no ca"
type textarea "x"
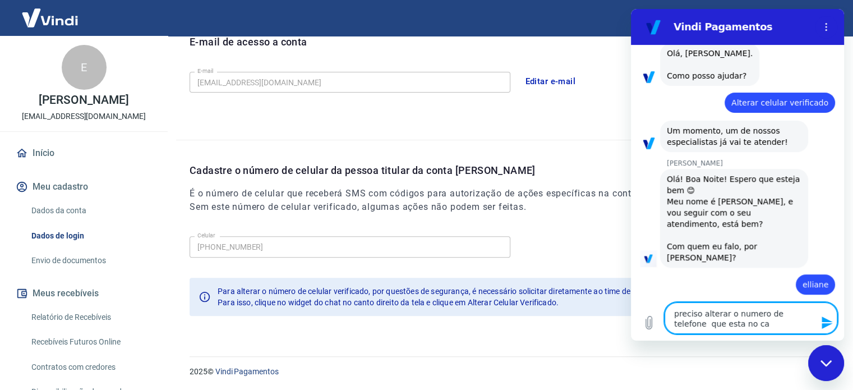
type textarea "preciso alterar o numero de telefone que esta no cad"
type textarea "x"
type textarea "preciso alterar o numero de telefone que esta no cada"
type textarea "x"
type textarea "preciso alterar o numero de telefone que esta no cadas"
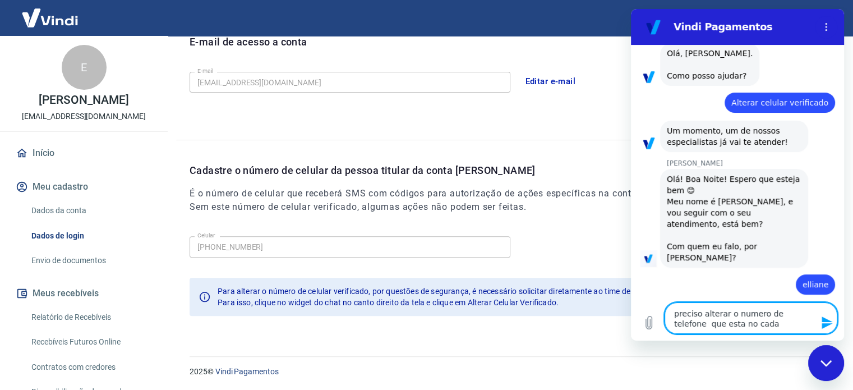
type textarea "x"
type textarea "preciso alterar o numero de telefone que esta no cadast"
type textarea "x"
type textarea "preciso alterar o numero de telefone que esta no cadastr"
type textarea "x"
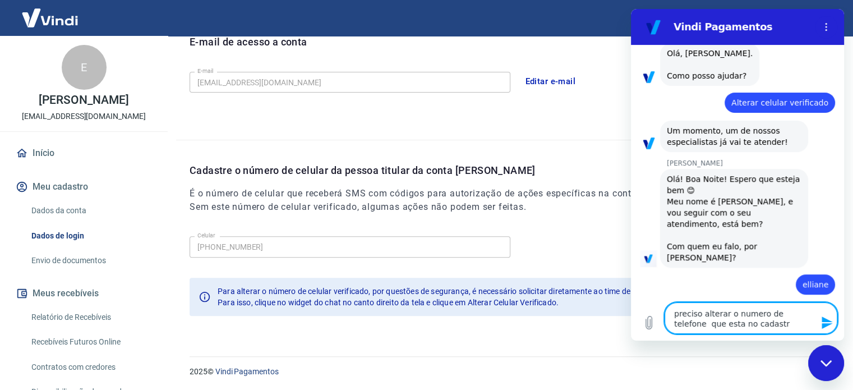
type textarea "preciso alterar o numero de telefone que esta no cadastro"
type textarea "x"
type textarea "preciso alterar o numero de telefone que esta no cadastro"
type textarea "x"
type textarea "preciso alterar o numero de telefone que esta no cadastro v"
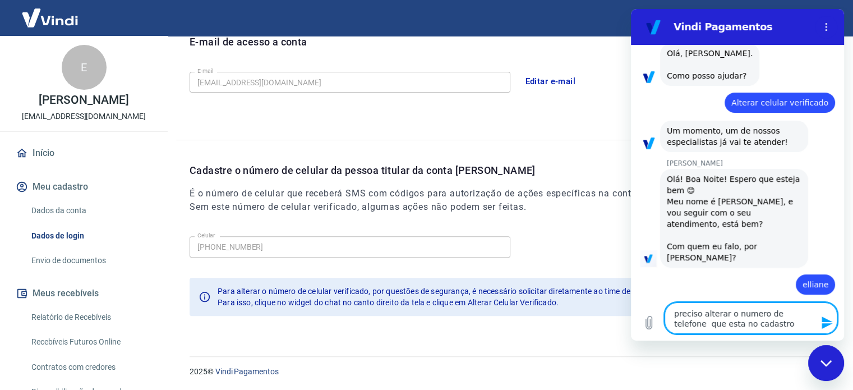
type textarea "x"
type textarea "preciso alterar o numero de telefone que esta no cadastro vi"
type textarea "x"
type textarea "preciso alterar o numero de telefone que esta no cadastro vin"
type textarea "x"
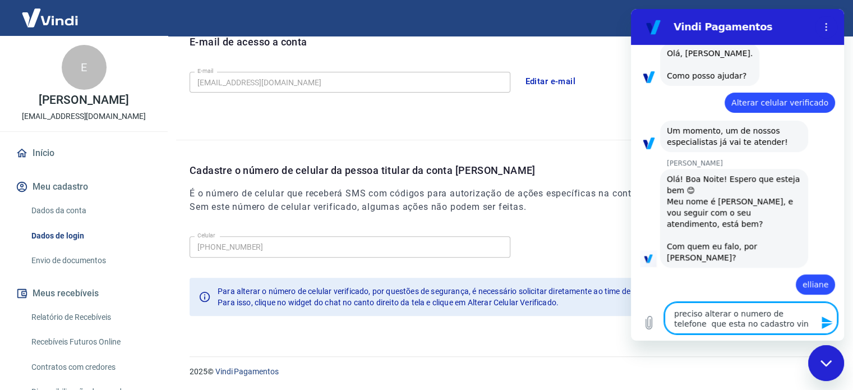
type textarea "preciso alterar o numero de telefone que esta no cadastro vind"
type textarea "x"
type textarea "preciso alterar o numero de telefone que esta no cadastro vindi"
type textarea "x"
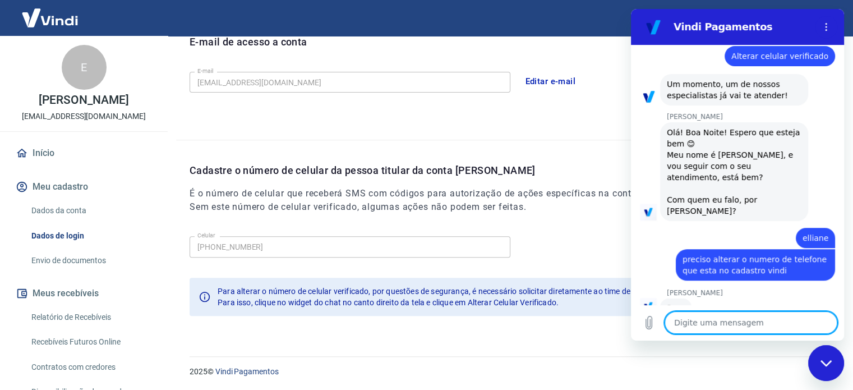
scroll to position [544, 0]
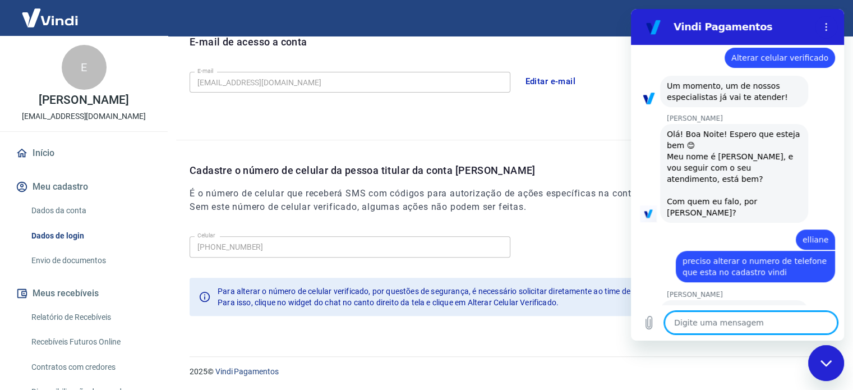
type textarea "x"
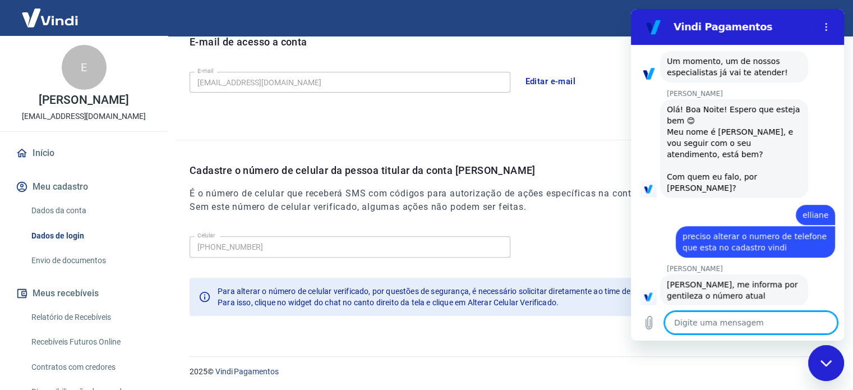
scroll to position [571, 0]
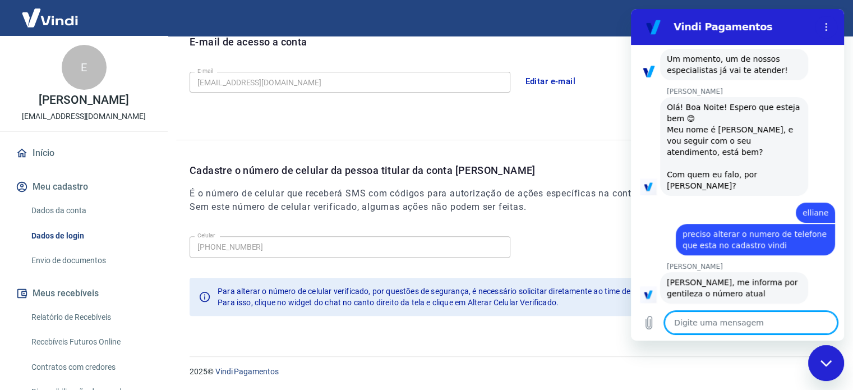
click at [737, 323] on textarea at bounding box center [751, 322] width 173 height 22
type textarea "1"
type textarea "x"
type textarea "14"
type textarea "x"
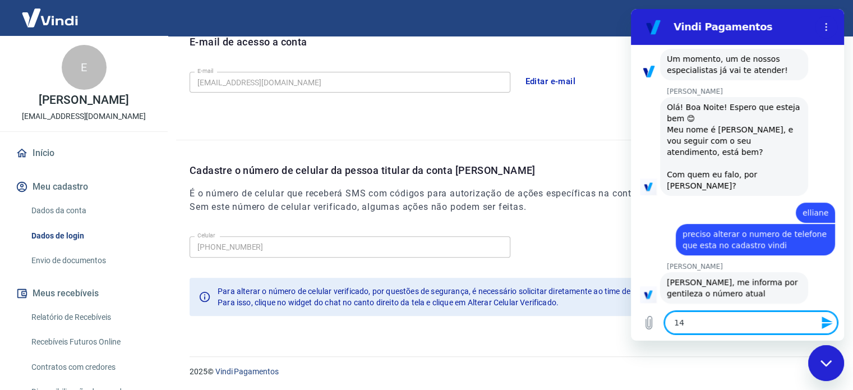
type textarea "149"
type textarea "x"
type textarea "1498"
type textarea "x"
type textarea "14981"
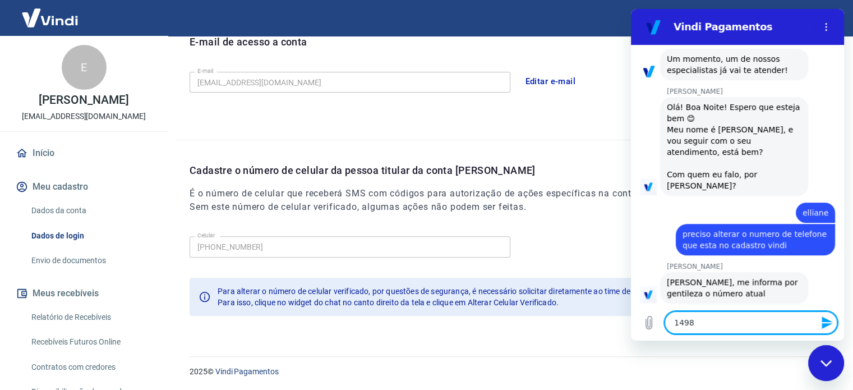
type textarea "x"
type textarea "149811"
type textarea "x"
type textarea "1498118"
type textarea "x"
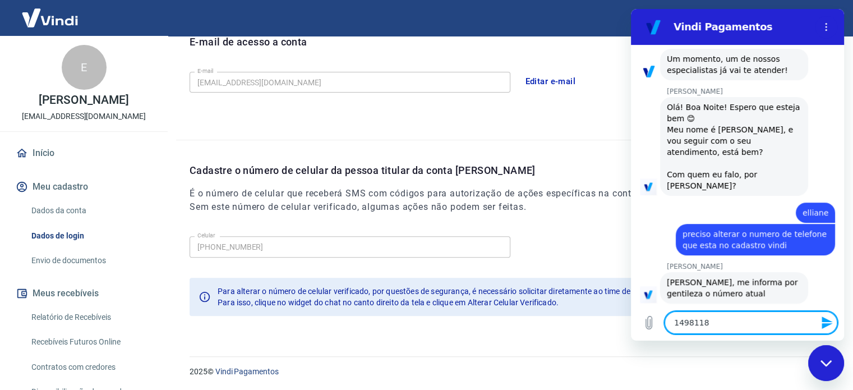
type textarea "14981180"
type textarea "x"
type textarea "149811805"
type textarea "x"
type textarea "1498118055"
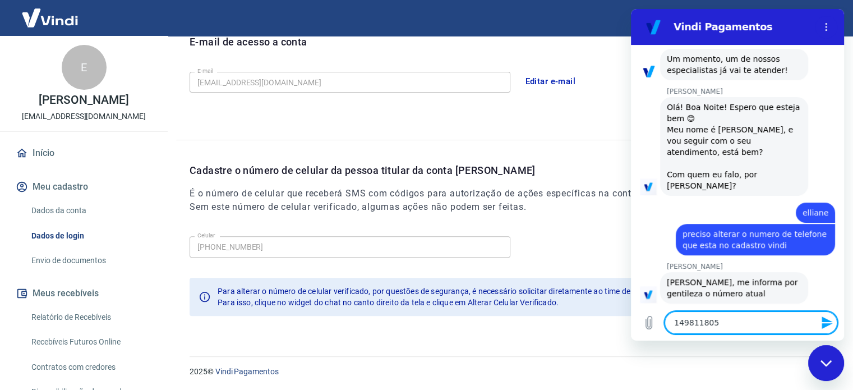
type textarea "x"
type textarea "14981180554"
type textarea "x"
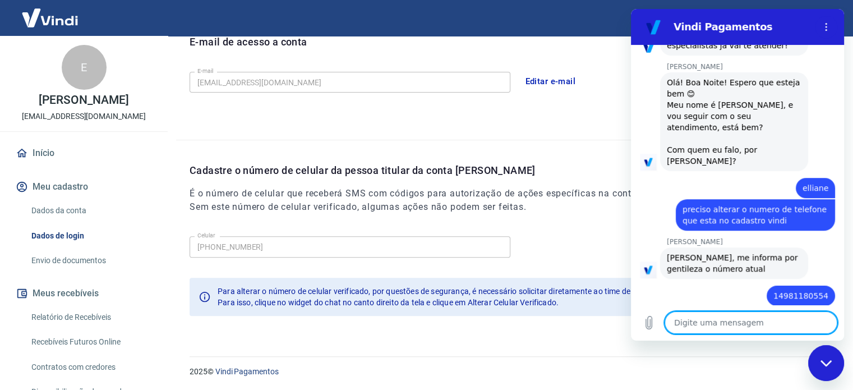
scroll to position [598, 0]
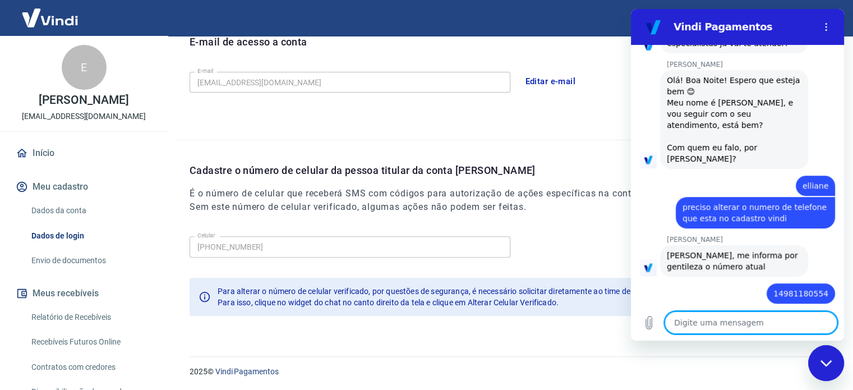
click at [750, 323] on textarea at bounding box center [751, 322] width 173 height 22
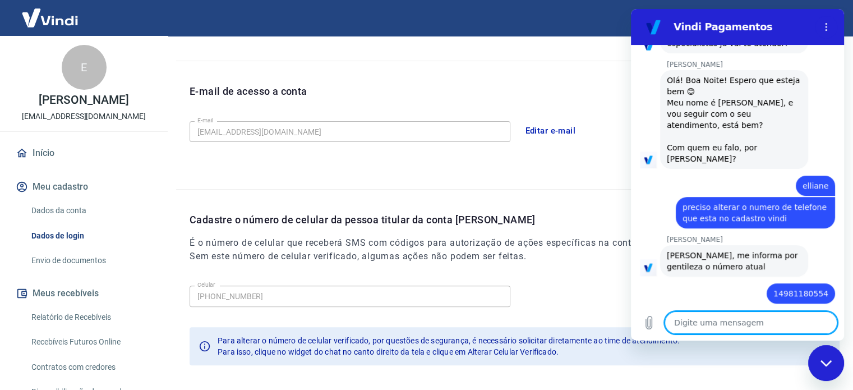
scroll to position [328, 0]
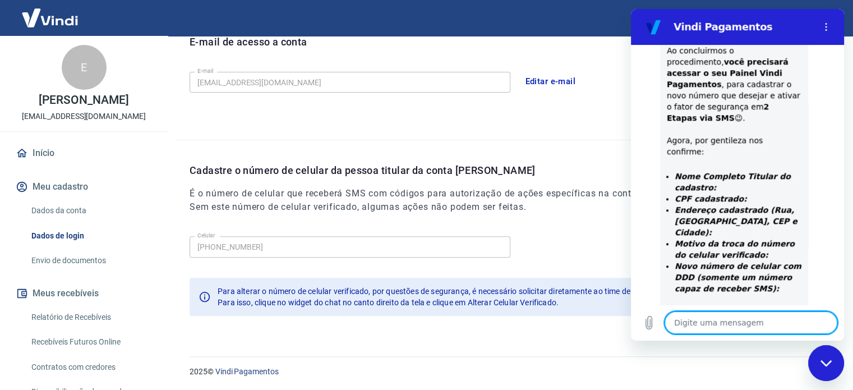
type textarea "x"
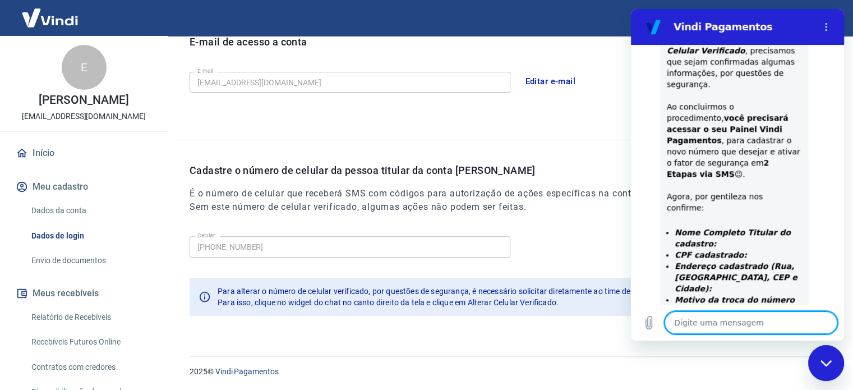
scroll to position [956, 0]
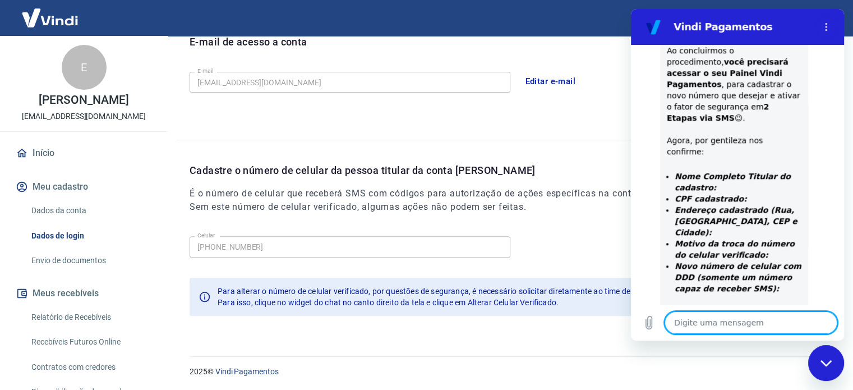
click at [704, 326] on textarea at bounding box center [751, 322] width 173 height 22
type textarea "E"
type textarea "x"
type textarea "EL"
type textarea "x"
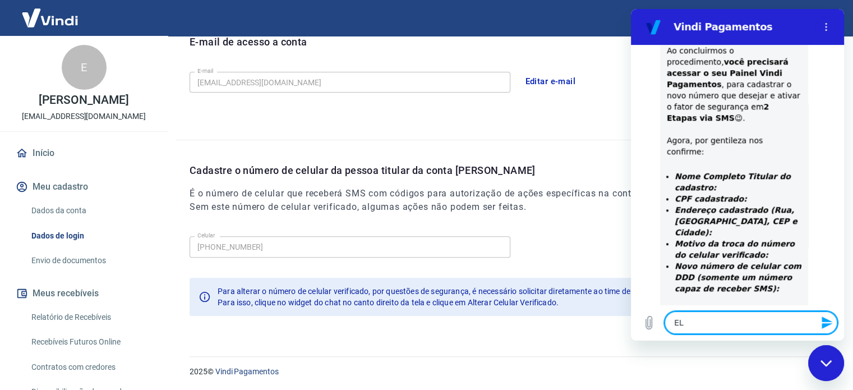
type textarea "ELL"
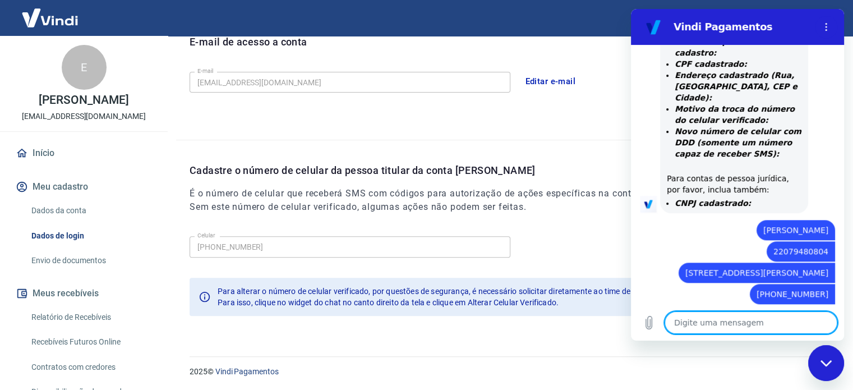
scroll to position [1035, 0]
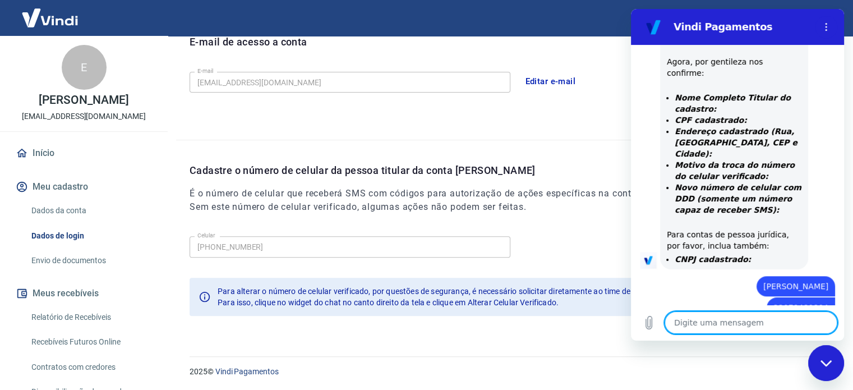
click at [746, 327] on textarea at bounding box center [751, 322] width 173 height 22
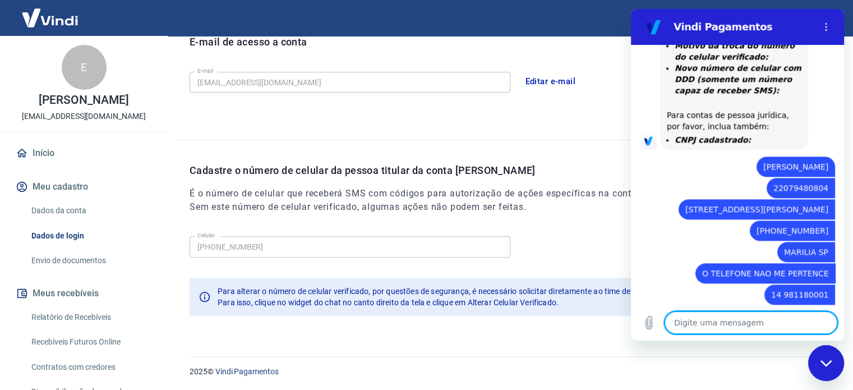
scroll to position [1192, 0]
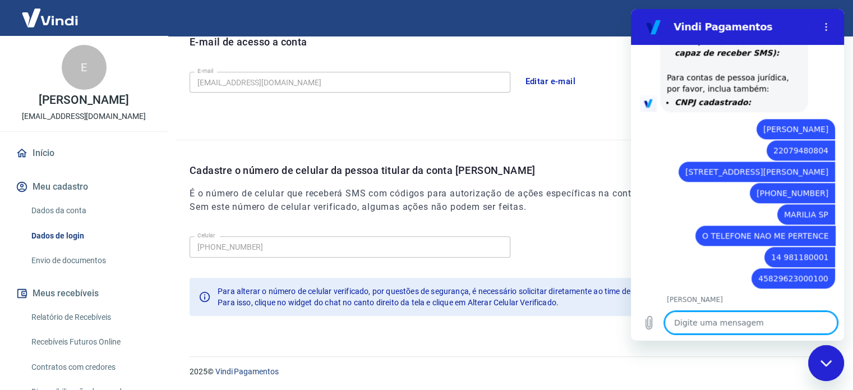
click at [731, 316] on textarea at bounding box center [751, 322] width 173 height 22
click at [705, 325] on textarea at bounding box center [751, 322] width 173 height 22
click at [734, 323] on textarea at bounding box center [751, 322] width 173 height 22
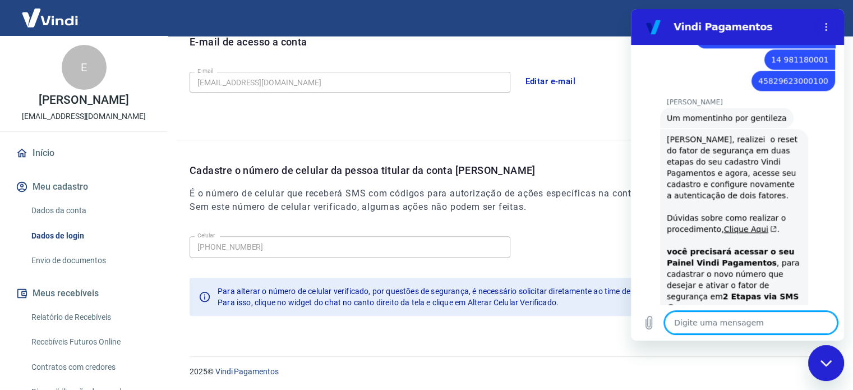
scroll to position [1391, 0]
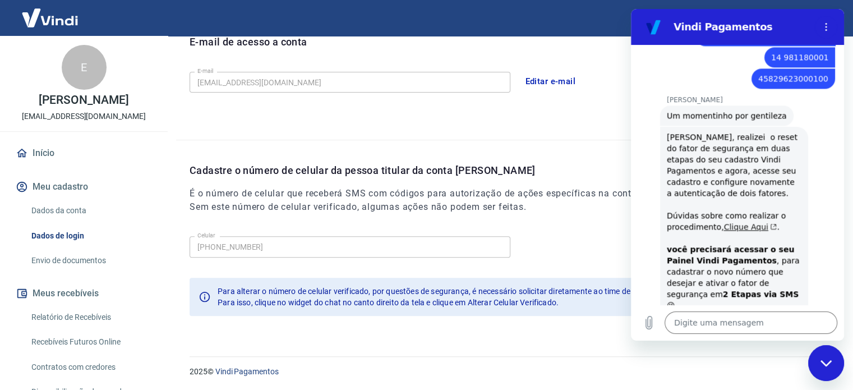
click at [737, 222] on link "Clique Aqui" at bounding box center [750, 226] width 53 height 9
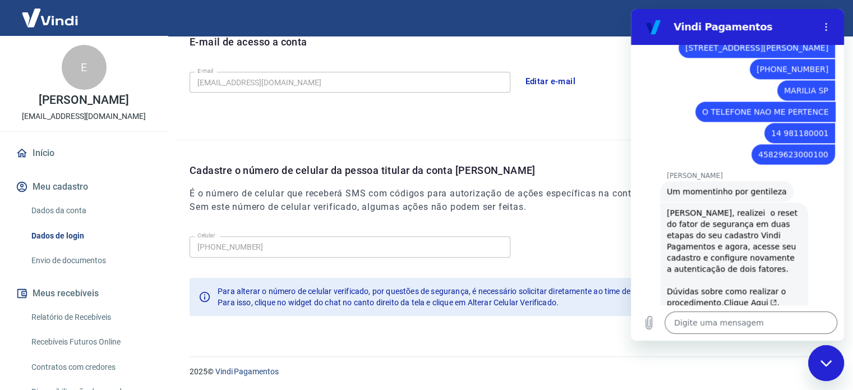
scroll to position [1335, 0]
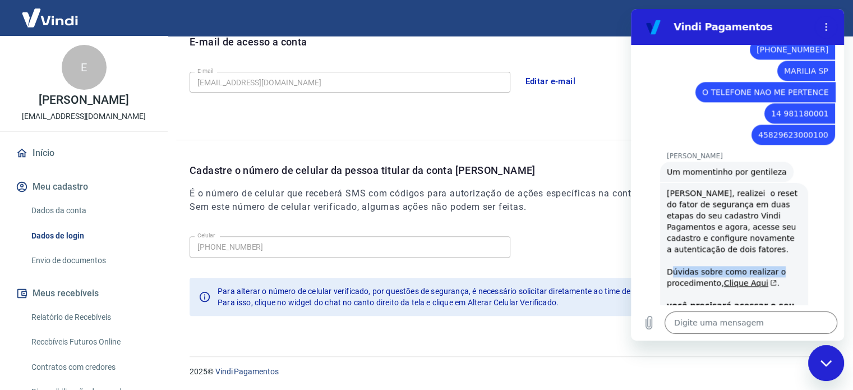
drag, startPoint x: 693, startPoint y: 238, endPoint x: 835, endPoint y: 240, distance: 142.5
click div "Marcele dos Santos diz: Elliane, realizei o reset do fator de segurança em duas…"
click at [738, 278] on link "Clique Aqui" at bounding box center [750, 282] width 53 height 9
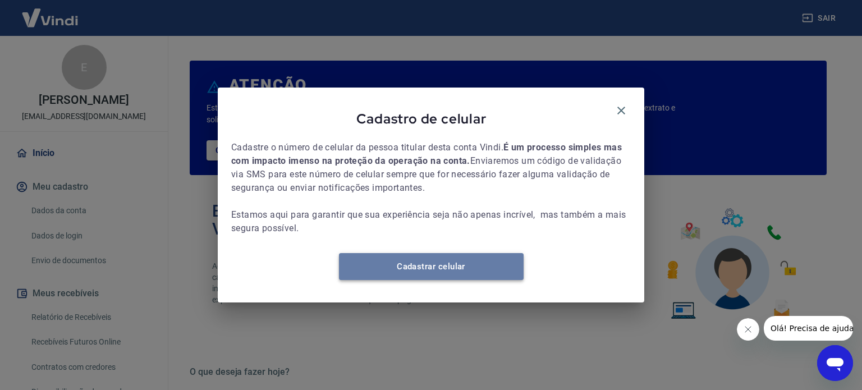
click at [439, 272] on link "Cadastrar celular" at bounding box center [431, 266] width 185 height 27
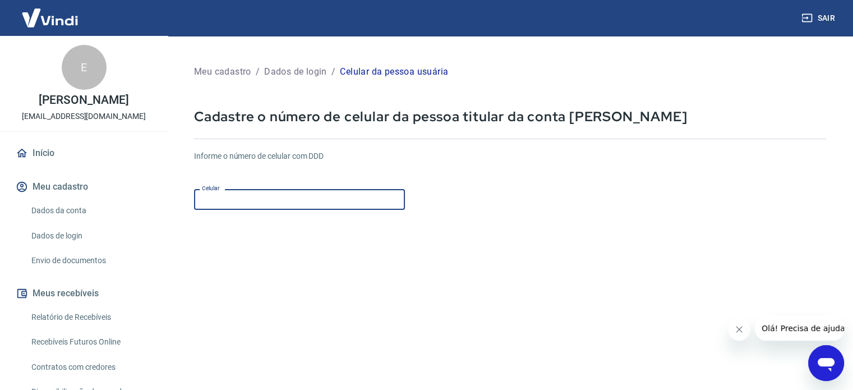
click at [255, 196] on input "Celular" at bounding box center [299, 199] width 211 height 21
type input "[PHONE_NUMBER]"
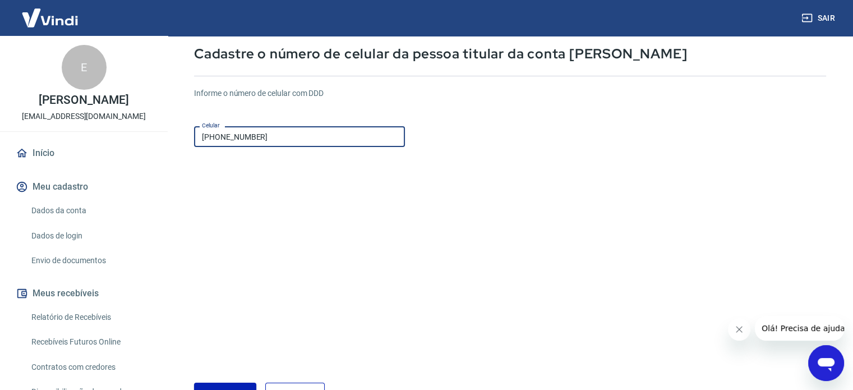
scroll to position [141, 0]
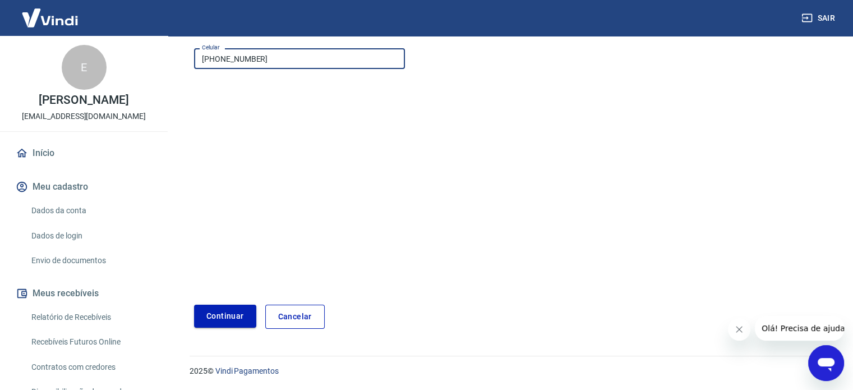
click at [218, 319] on button "Continuar" at bounding box center [225, 316] width 62 height 23
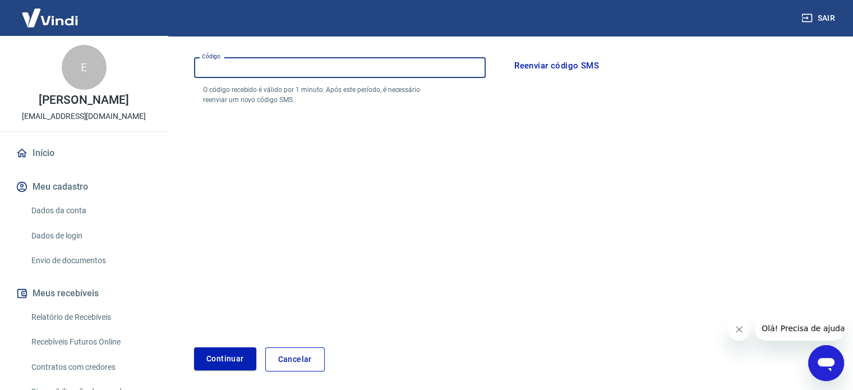
click at [305, 65] on input "Código" at bounding box center [340, 67] width 292 height 21
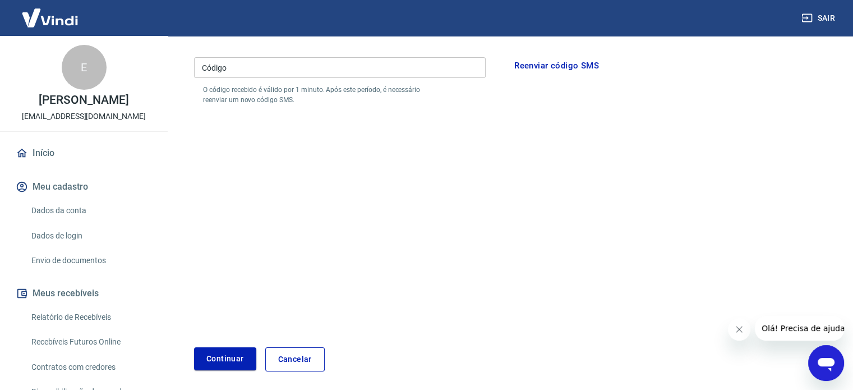
click at [395, 259] on form "Por favor, informe o código enviado por SMS para o número de celular informado …" at bounding box center [510, 188] width 632 height 366
click at [219, 361] on button "Continuar" at bounding box center [225, 358] width 62 height 23
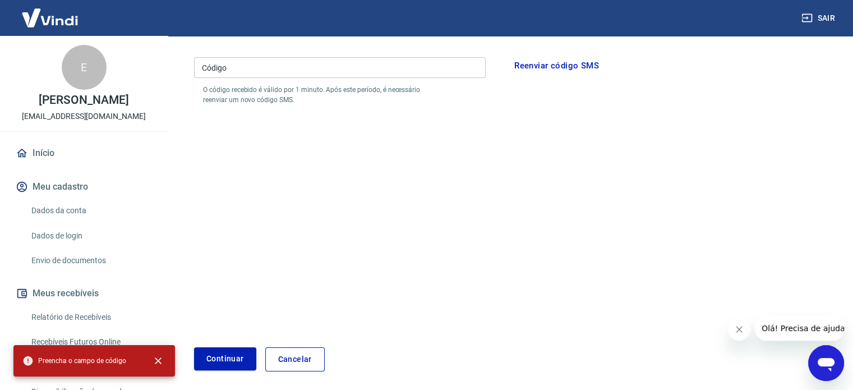
drag, startPoint x: 402, startPoint y: 213, endPoint x: 650, endPoint y: 114, distance: 266.7
click at [431, 201] on form "Por favor, informe o código enviado por SMS para o número de celular informado …" at bounding box center [510, 188] width 632 height 366
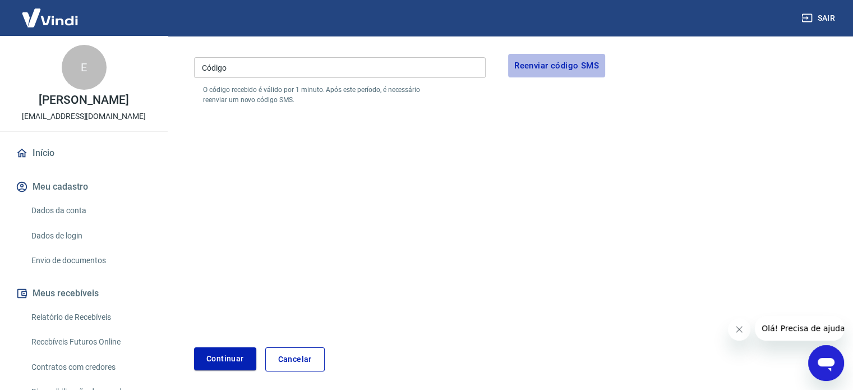
click at [586, 61] on button "Reenviar código SMS" at bounding box center [556, 66] width 97 height 24
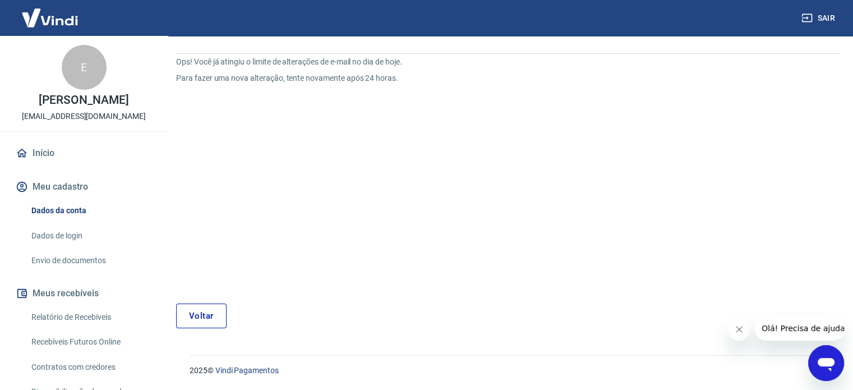
scroll to position [43, 0]
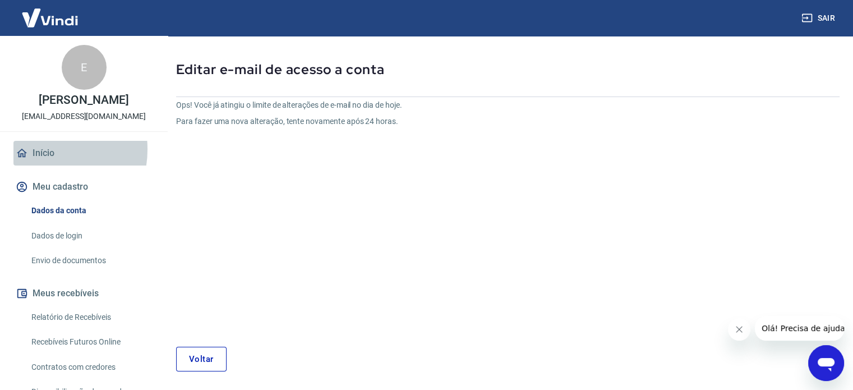
click at [39, 161] on link "Início" at bounding box center [83, 153] width 141 height 25
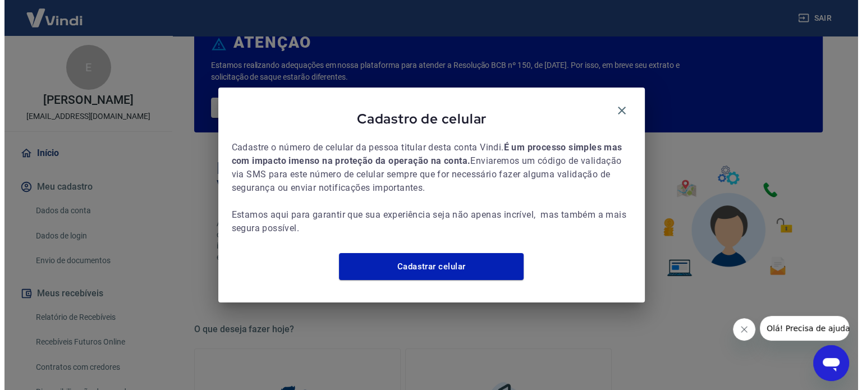
scroll to position [569, 0]
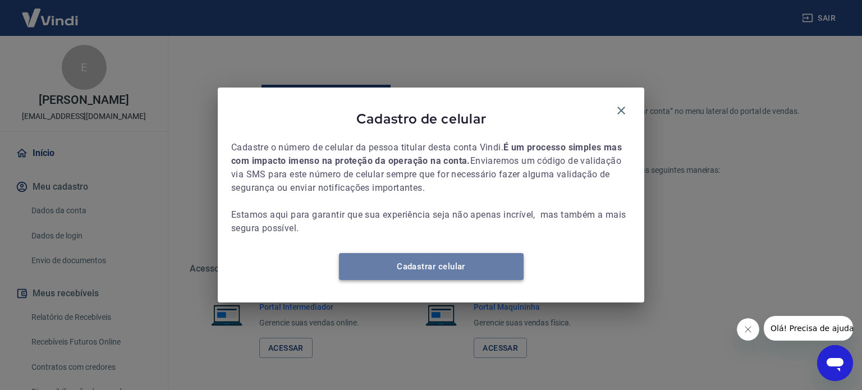
click at [444, 278] on link "Cadastrar celular" at bounding box center [431, 266] width 185 height 27
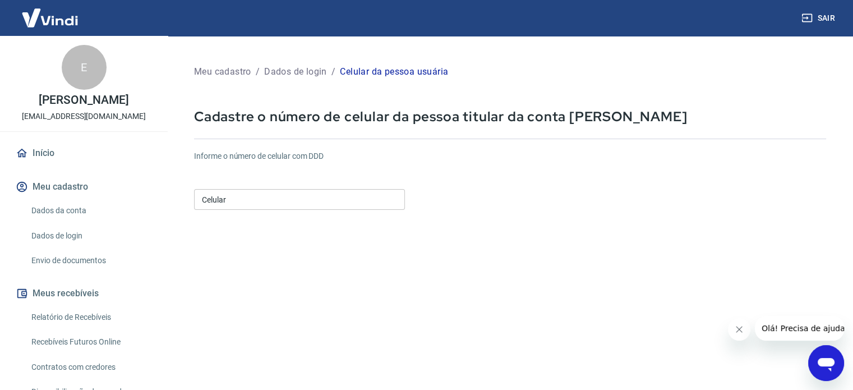
click at [232, 195] on input "Celular" at bounding box center [299, 199] width 211 height 21
type input "[PHONE_NUMBER]"
click at [276, 200] on input "[PHONE_NUMBER]" at bounding box center [299, 199] width 211 height 21
click at [628, 205] on div "Informe o número de celular com DDD Celular [PHONE_NUMBER] Celular" at bounding box center [510, 181] width 632 height 62
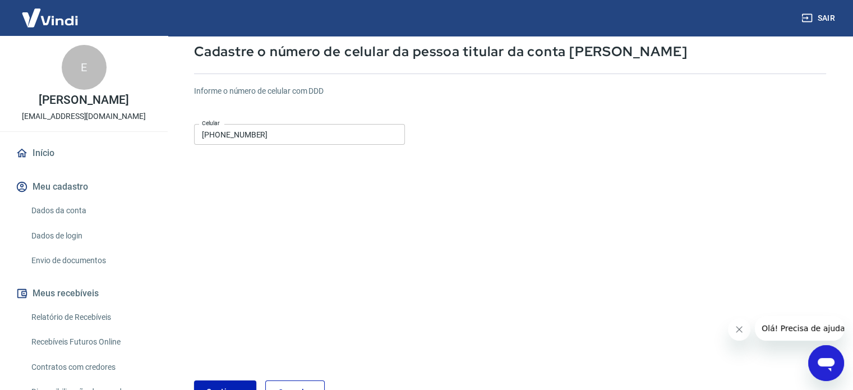
scroll to position [141, 0]
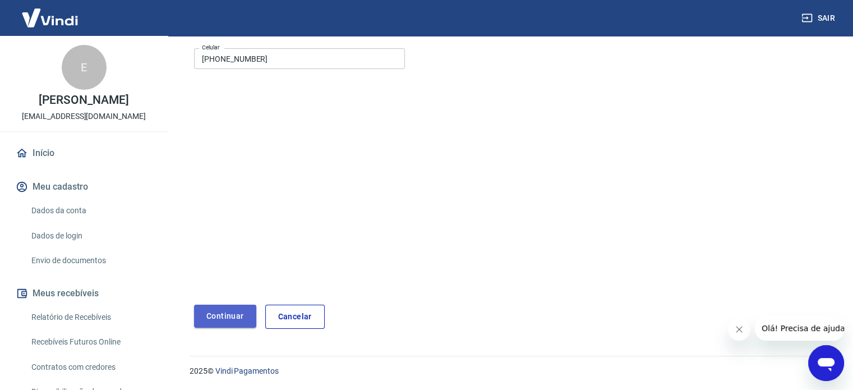
click at [232, 318] on button "Continuar" at bounding box center [225, 316] width 62 height 23
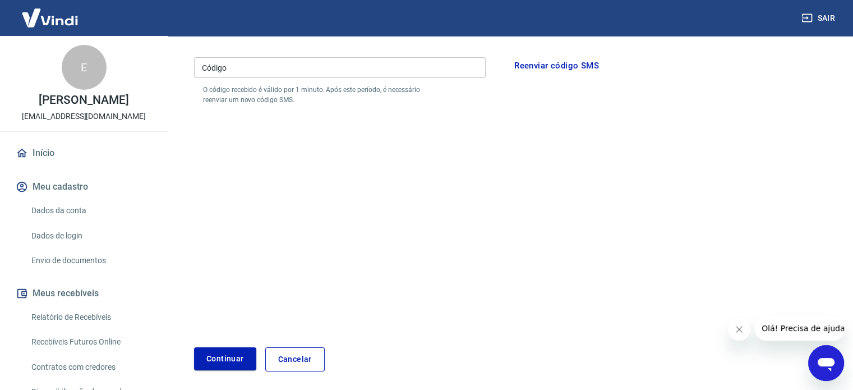
drag, startPoint x: 416, startPoint y: 245, endPoint x: 171, endPoint y: 206, distance: 248.2
click at [412, 242] on form "Por favor, informe o código enviado por SMS para o número de celular informado …" at bounding box center [510, 188] width 632 height 366
click at [79, 197] on button "Meu cadastro" at bounding box center [83, 186] width 141 height 25
click at [75, 222] on link "Dados da conta" at bounding box center [90, 210] width 127 height 23
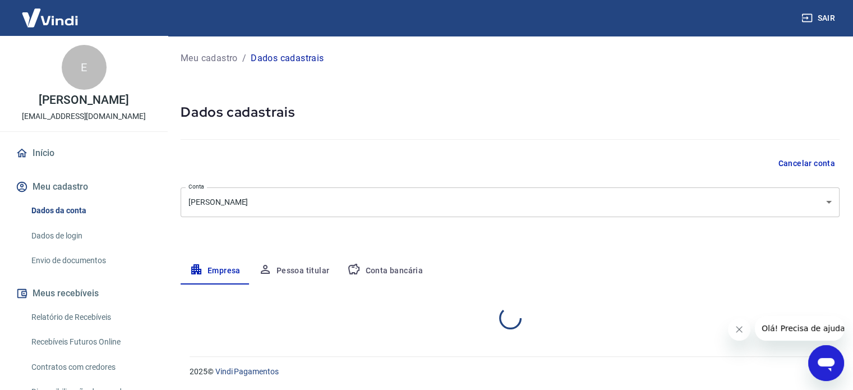
select select "SP"
select select "business"
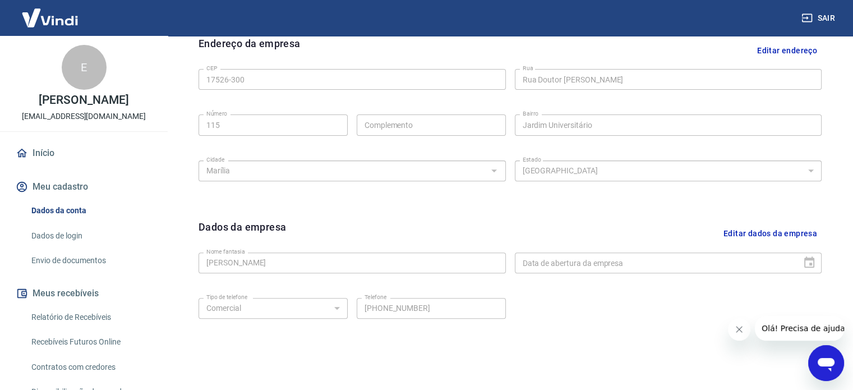
scroll to position [393, 0]
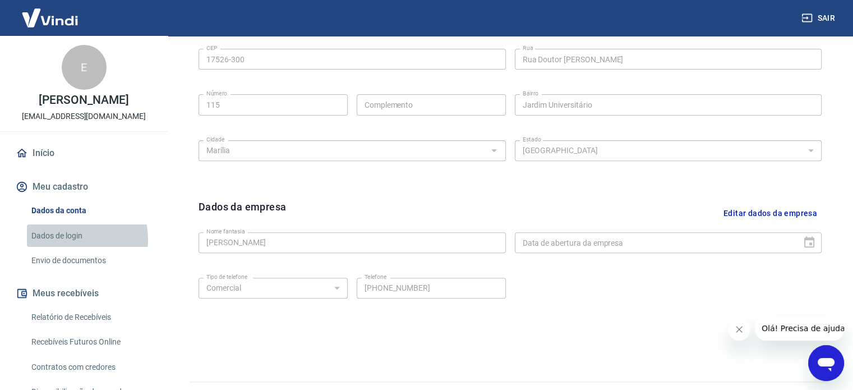
click at [67, 247] on link "Dados de login" at bounding box center [90, 235] width 127 height 23
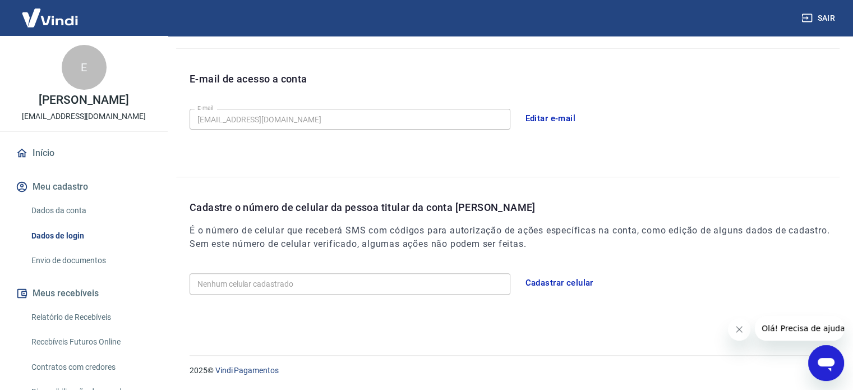
scroll to position [263, 0]
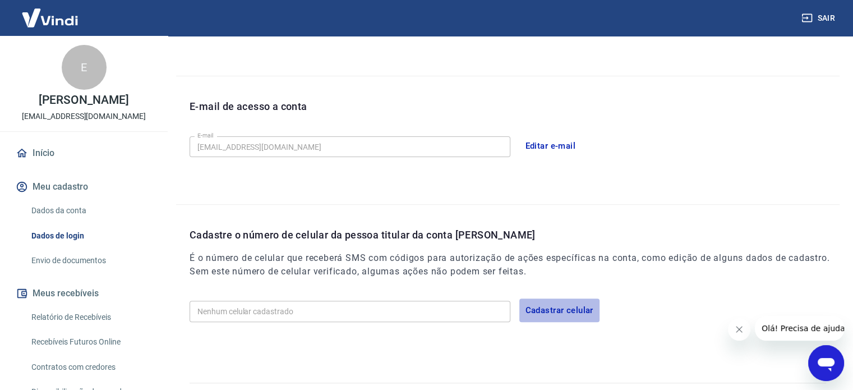
click at [571, 306] on button "Cadastrar celular" at bounding box center [560, 310] width 80 height 24
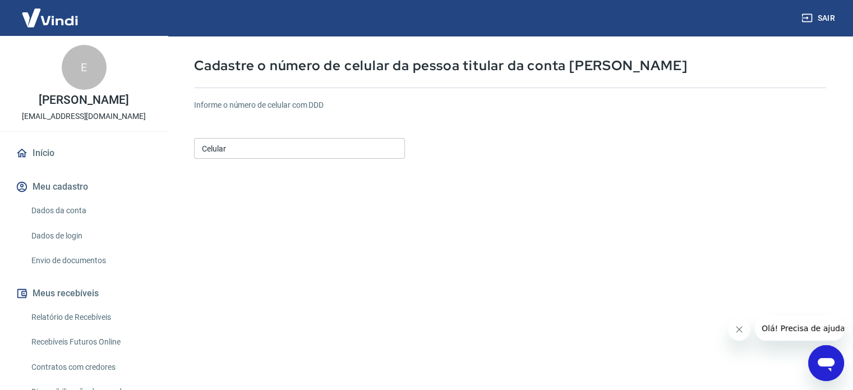
scroll to position [2, 0]
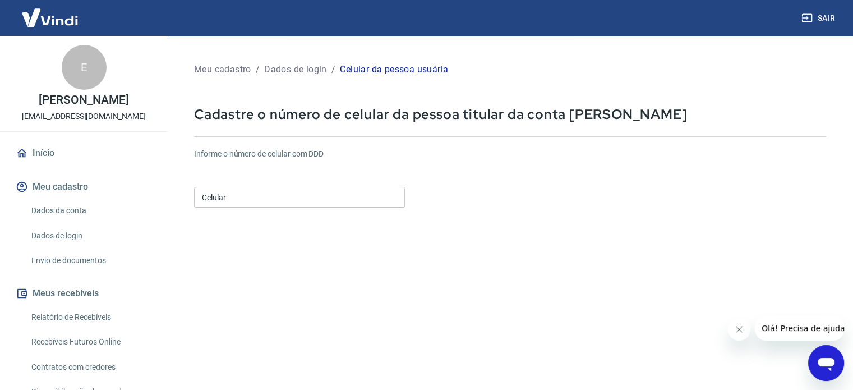
click at [313, 183] on div "Celular Celular" at bounding box center [299, 195] width 211 height 27
click at [254, 196] on input "Celular" at bounding box center [299, 197] width 211 height 21
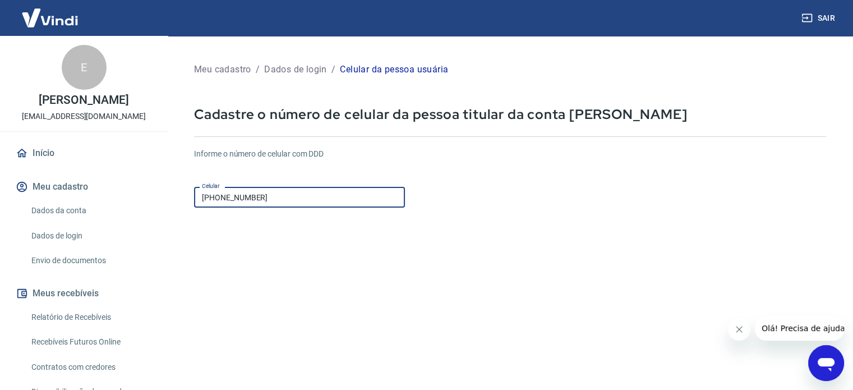
type input "[PHONE_NUMBER]"
click at [575, 269] on form "Informe o número de celular com DDD Celular [PHONE_NUMBER] Celular Continuar Ca…" at bounding box center [510, 303] width 632 height 328
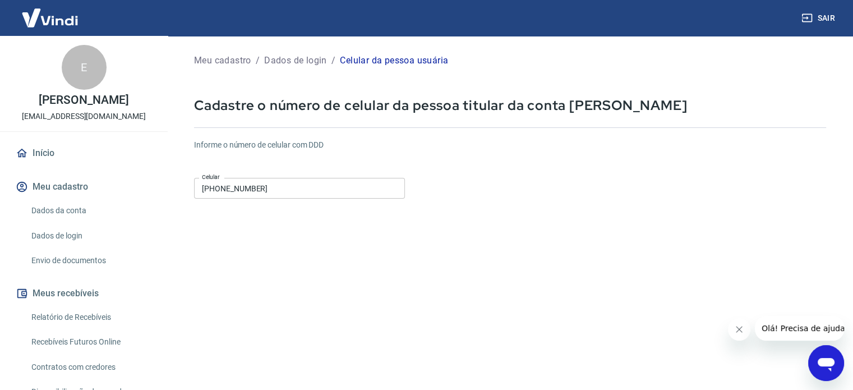
scroll to position [141, 0]
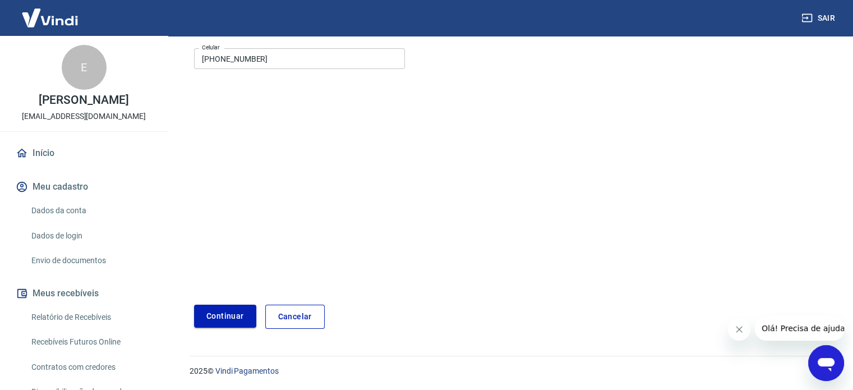
click at [229, 316] on button "Continuar" at bounding box center [225, 316] width 62 height 23
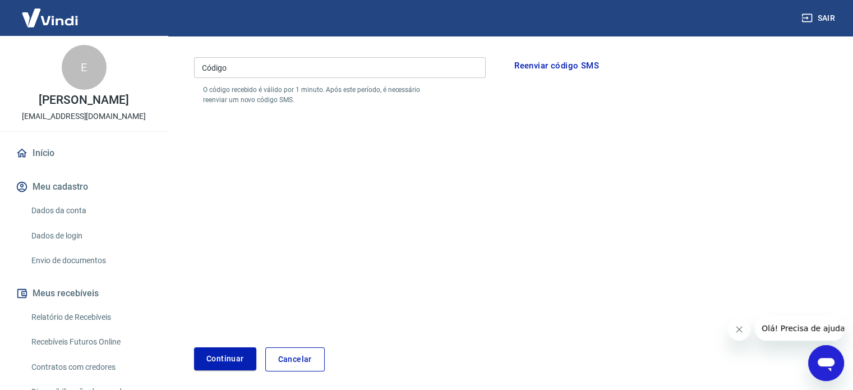
drag, startPoint x: 382, startPoint y: 212, endPoint x: 375, endPoint y: 209, distance: 7.3
click at [382, 210] on form "Por favor, informe o código enviado por SMS para o número de celular informado …" at bounding box center [510, 188] width 632 height 366
click at [301, 355] on link "Cancelar" at bounding box center [294, 359] width 59 height 24
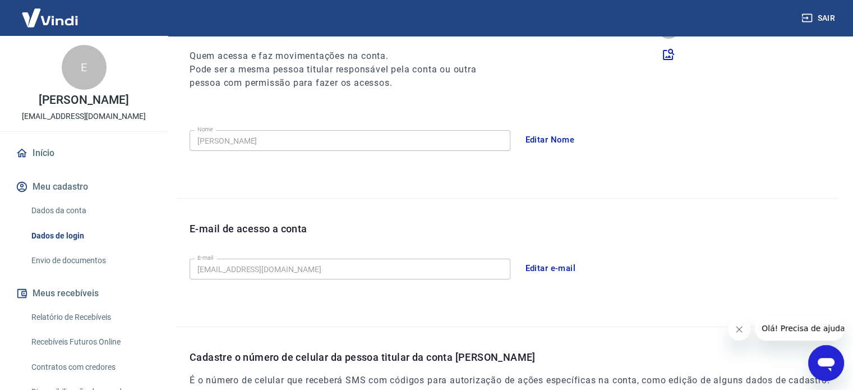
scroll to position [247, 0]
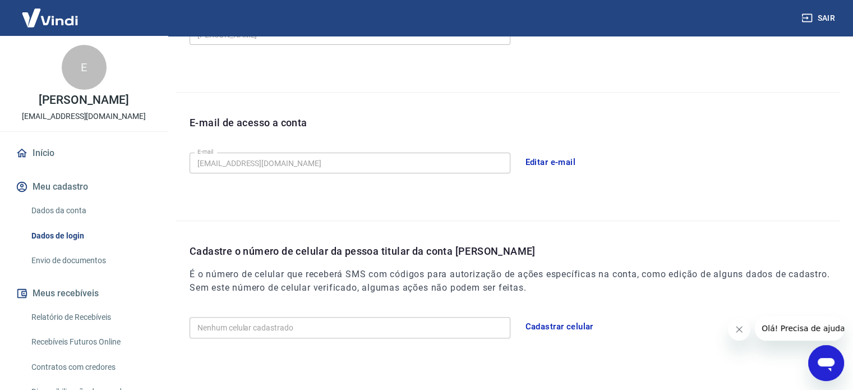
click at [672, 157] on div "Editar e-mail" at bounding box center [680, 162] width 321 height 24
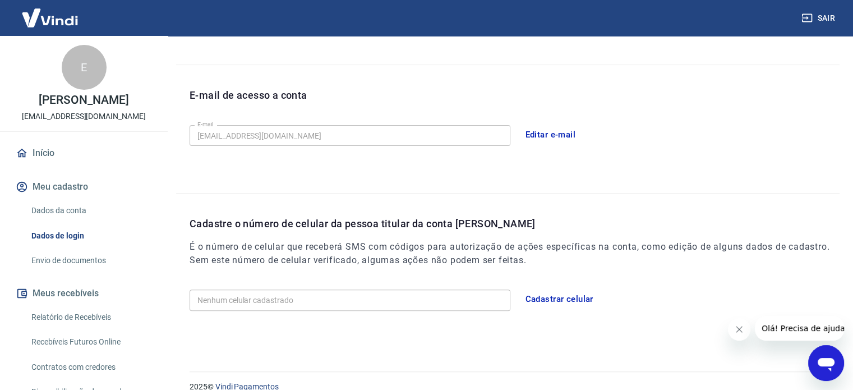
scroll to position [289, 0]
